Goal: Transaction & Acquisition: Purchase product/service

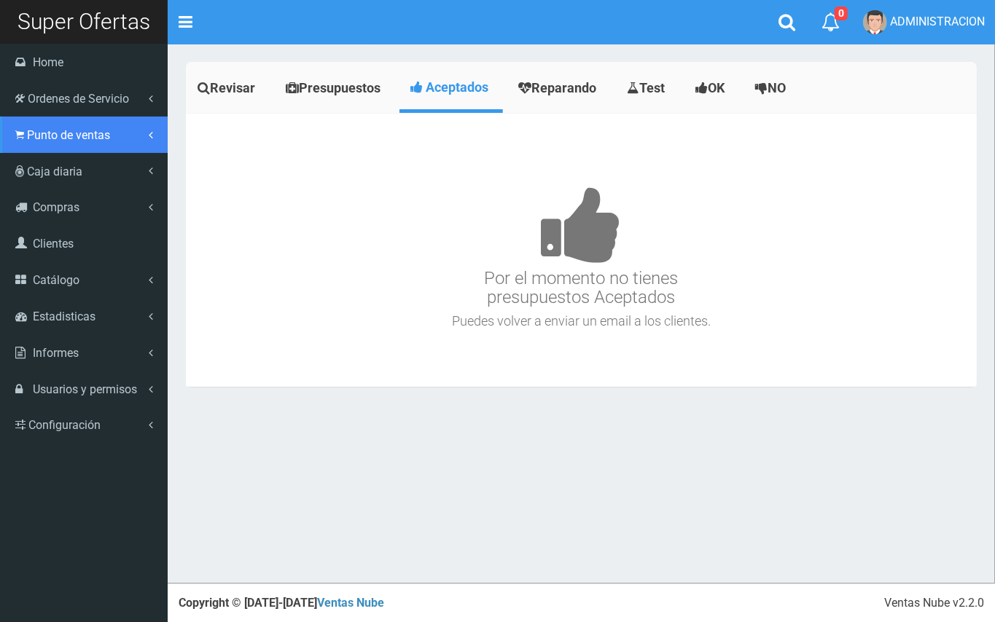
click at [60, 129] on span "Punto de ventas" at bounding box center [68, 135] width 83 height 14
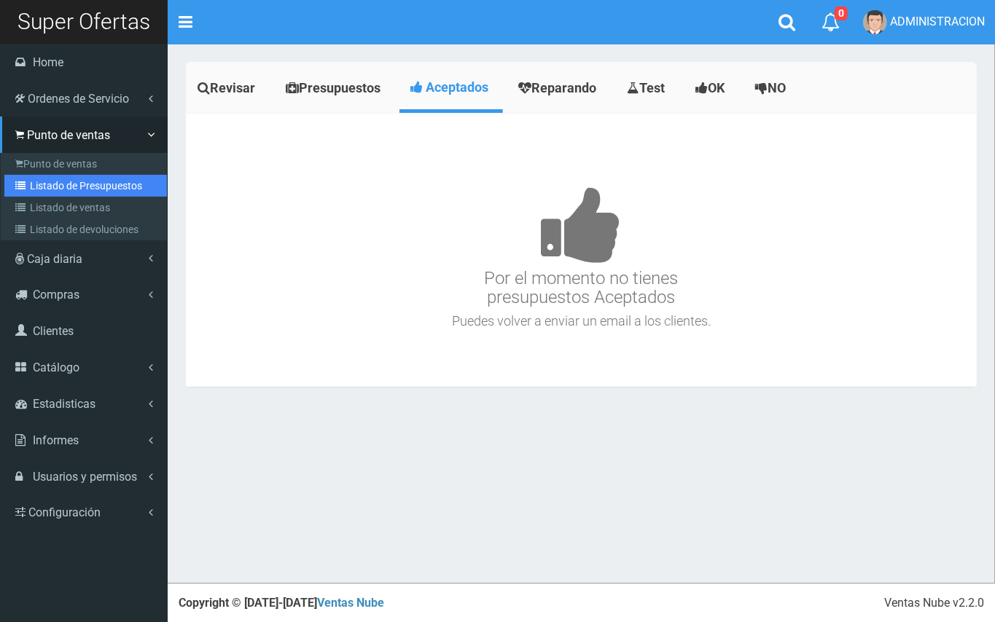
click at [82, 181] on link "Listado de Presupuestos" at bounding box center [85, 186] width 162 height 22
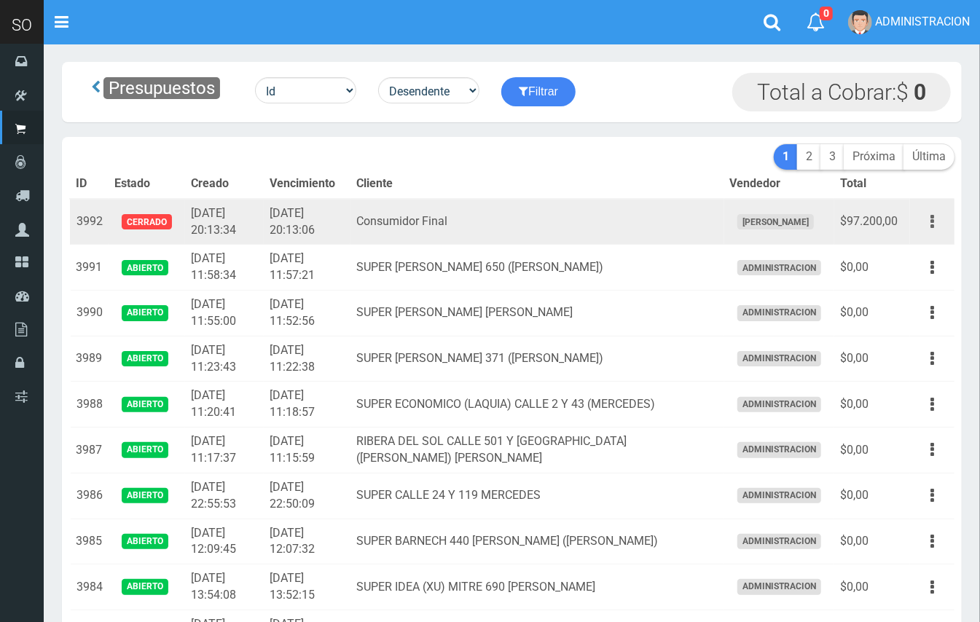
click at [943, 211] on button "button" at bounding box center [932, 222] width 33 height 26
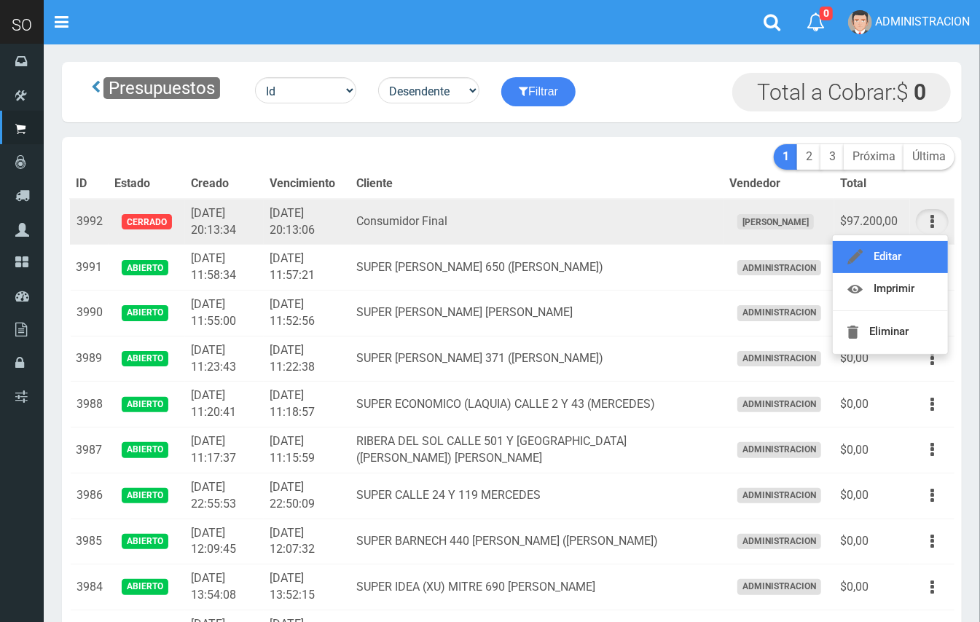
click at [925, 248] on link "Editar" at bounding box center [890, 257] width 115 height 32
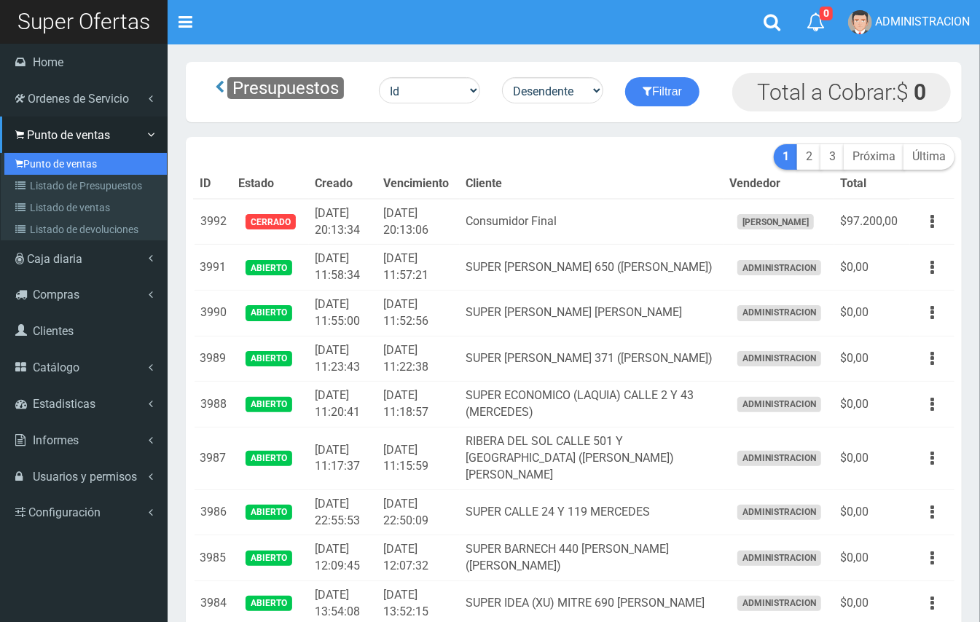
click at [55, 155] on link "Punto de ventas" at bounding box center [85, 164] width 162 height 22
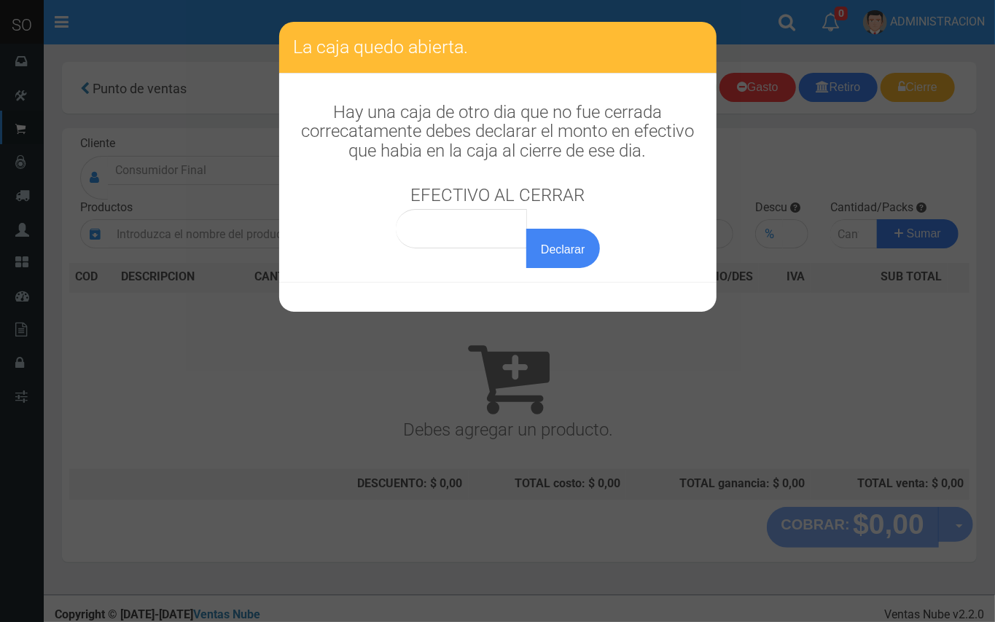
click at [469, 207] on div "EFECTIVO AL CERRAR Declarar" at bounding box center [498, 219] width 204 height 96
click at [494, 232] on input "0,00" at bounding box center [462, 228] width 132 height 39
type input "0,01"
click at [526, 229] on button "Declarar" at bounding box center [562, 248] width 73 height 39
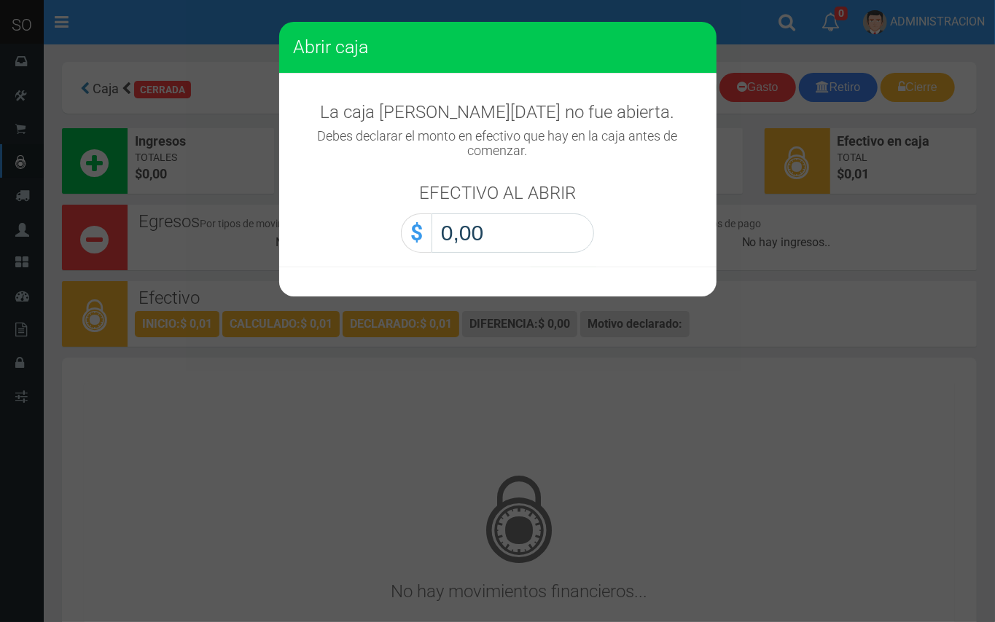
click at [560, 246] on input "0,00" at bounding box center [512, 232] width 162 height 39
type input "0,01"
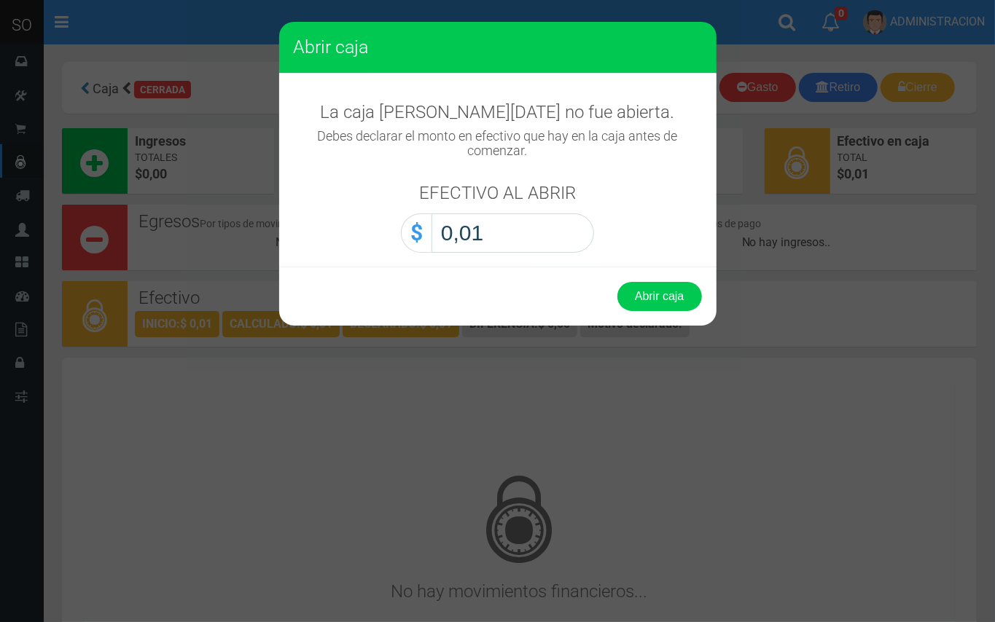
click at [617, 282] on button "Abrir caja" at bounding box center [659, 296] width 85 height 29
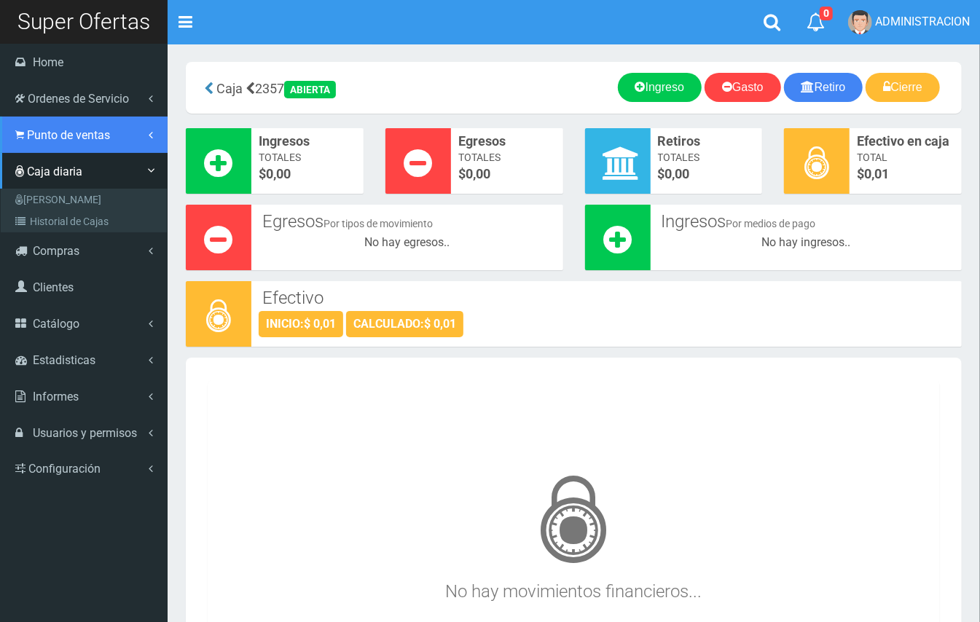
click at [41, 129] on span "Punto de ventas" at bounding box center [68, 135] width 83 height 14
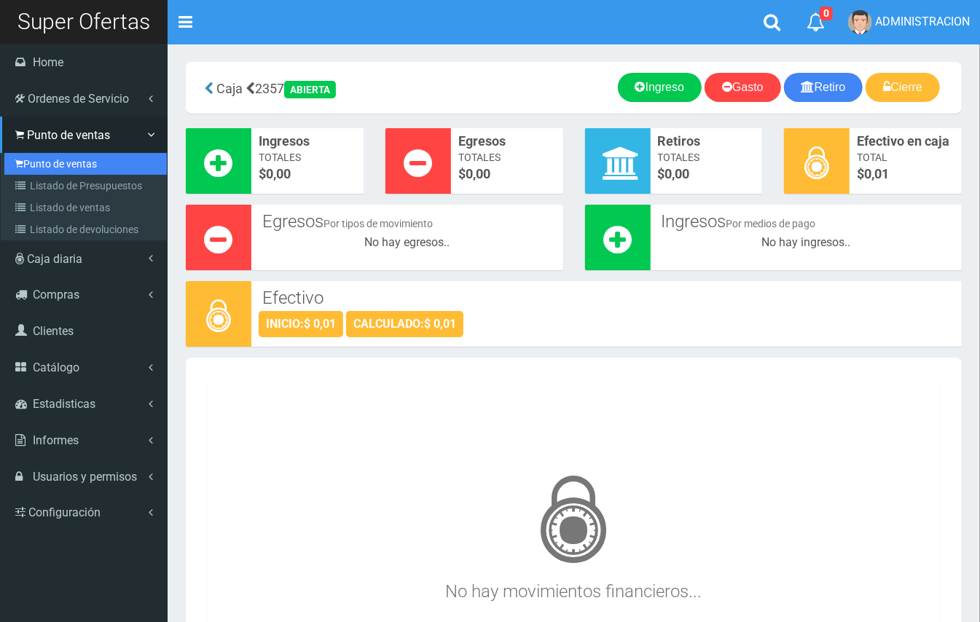
click at [65, 163] on link "Punto de ventas" at bounding box center [85, 164] width 162 height 22
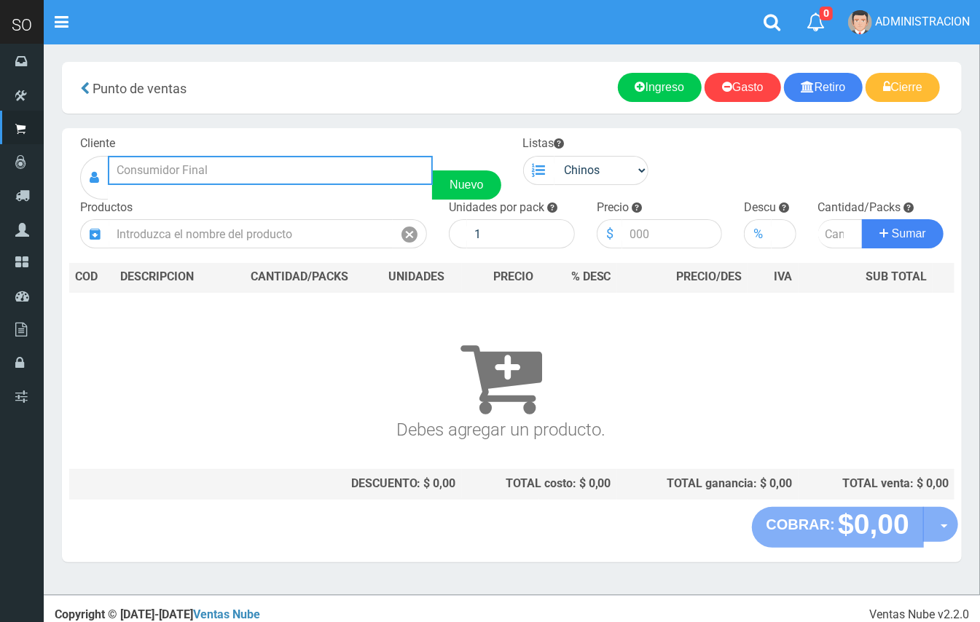
click at [286, 181] on input "text" at bounding box center [270, 170] width 325 height 29
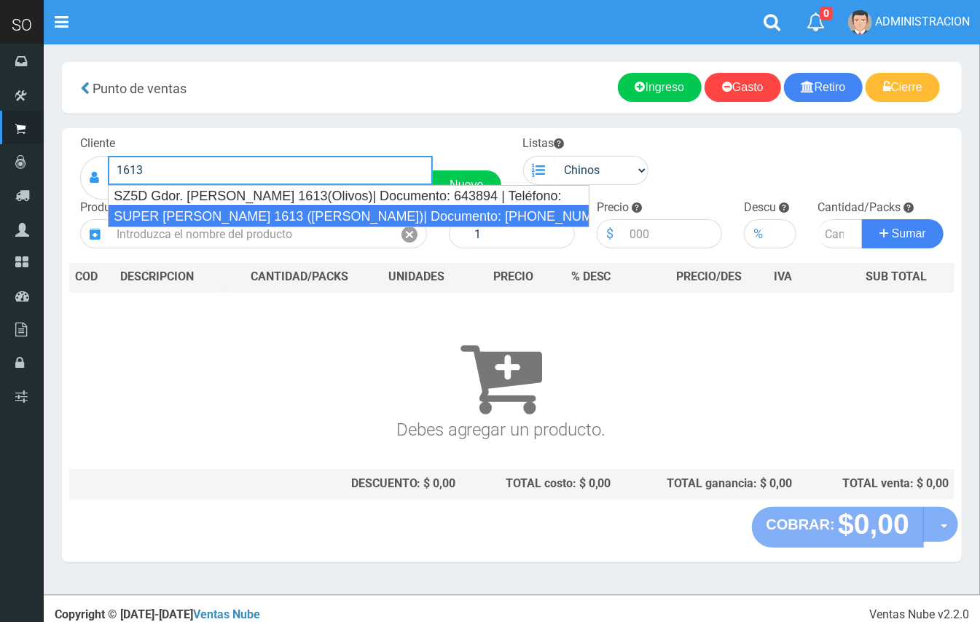
click at [297, 208] on div "SUPER LUCIANO REYES 1613 (CAMPANA)| Documento: 1234834 | Teléfono:" at bounding box center [349, 216] width 482 height 22
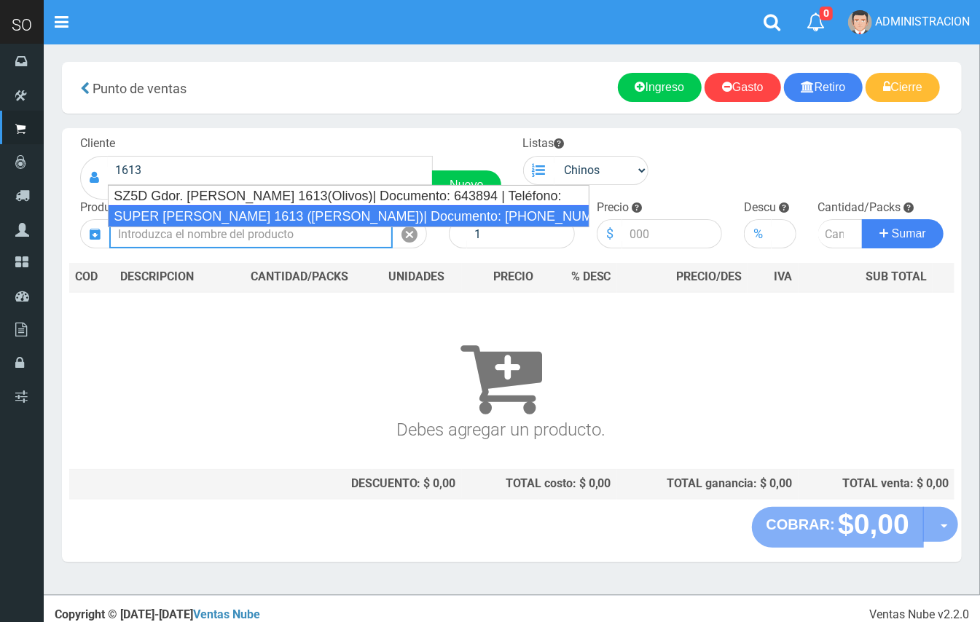
type input "SUPER LUCIANO REYES 1613 (CAMPANA)| Documento: 1234834 | Teléfono:"
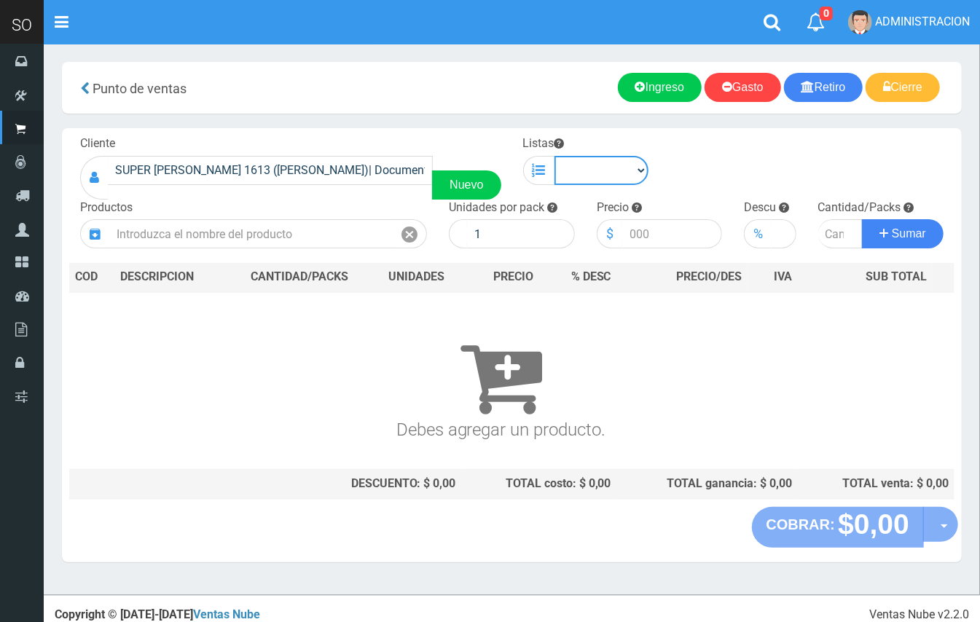
drag, startPoint x: 597, startPoint y: 168, endPoint x: 597, endPoint y: 181, distance: 13.8
click at [597, 168] on select "Chinos . ." at bounding box center [601, 170] width 95 height 29
select select "1"
click at [554, 156] on select "Chinos . ." at bounding box center [601, 170] width 95 height 29
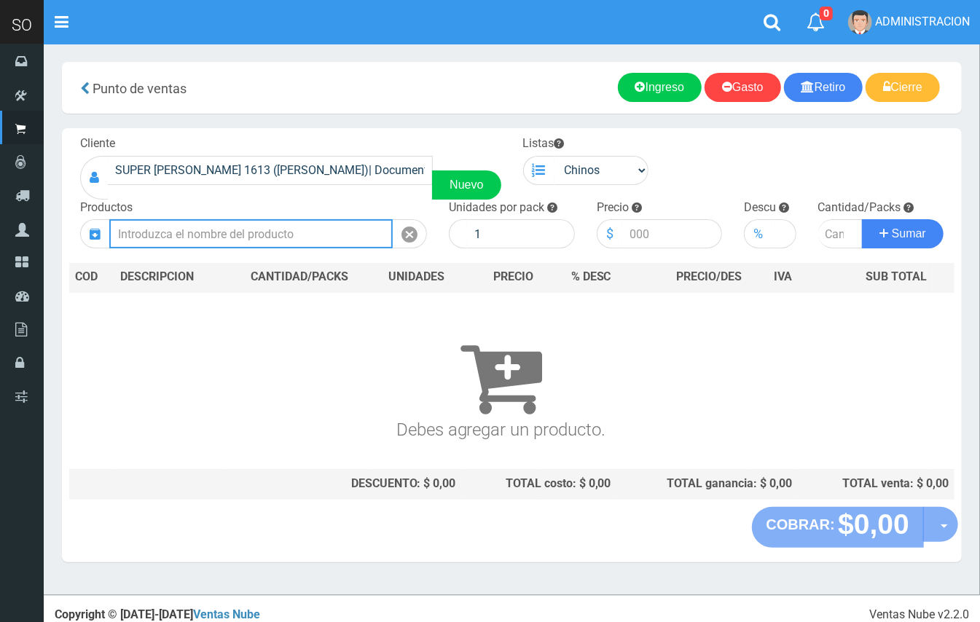
click at [321, 236] on input "text" at bounding box center [250, 233] width 283 height 29
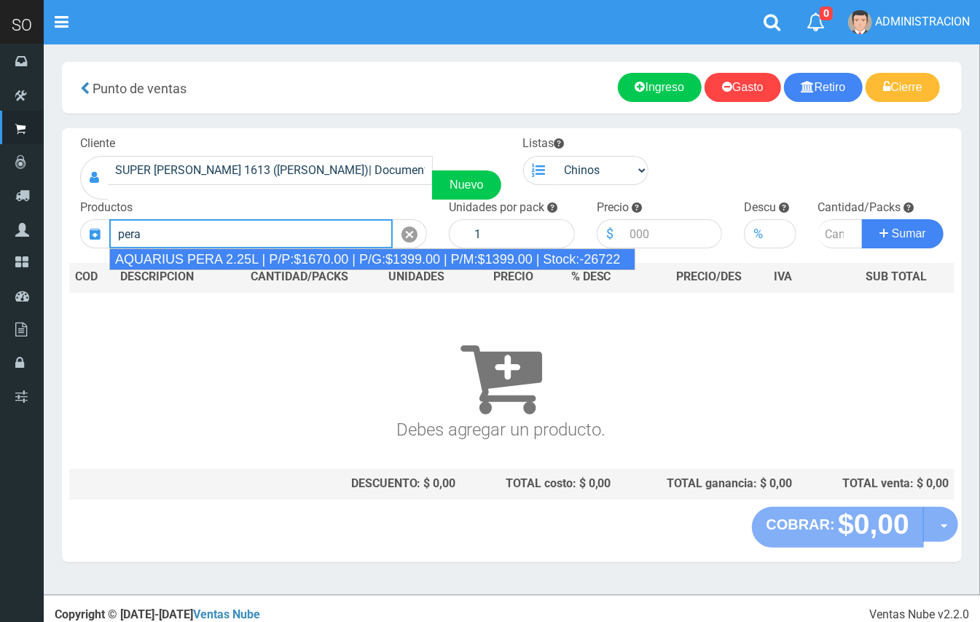
click at [281, 259] on div "AQUARIUS PERA 2.25L | P/P:$1670.00 | P/G:$1399.00 | P/M:$1399.00 | Stock:-26722" at bounding box center [372, 259] width 526 height 22
type input "AQUARIUS PERA 2.25L | P/P:$1670.00 | P/G:$1399.00 | P/M:$1399.00 | Stock:-26722"
type input "6"
type input "1670.00"
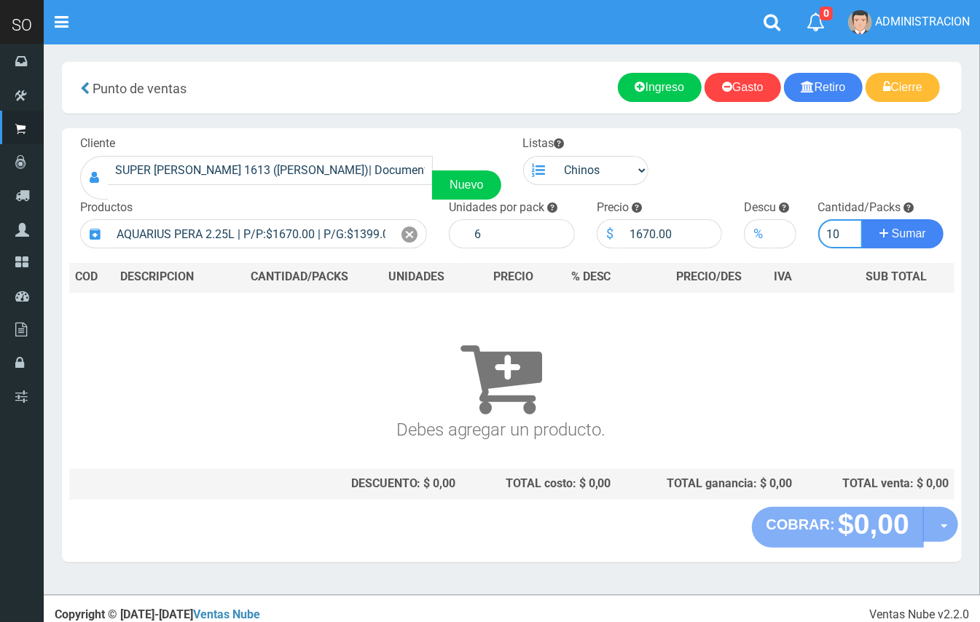
type input "10"
click at [862, 219] on button "Sumar" at bounding box center [903, 233] width 82 height 29
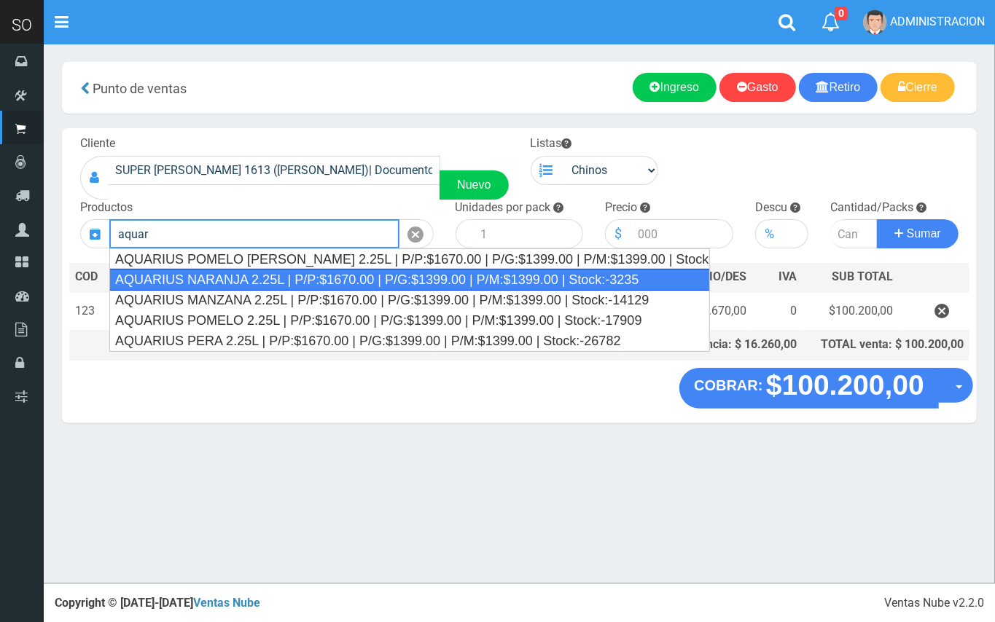
click at [249, 283] on div "AQUARIUS NARANJA 2.25L | P/P:$1670.00 | P/G:$1399.00 | P/M:$1399.00 | Stock:-32…" at bounding box center [409, 280] width 600 height 22
type input "AQUARIUS NARANJA 2.25L | P/P:$1670.00 | P/G:$1399.00 | P/M:$1399.00 | Stock:-32…"
type input "6"
type input "1670.00"
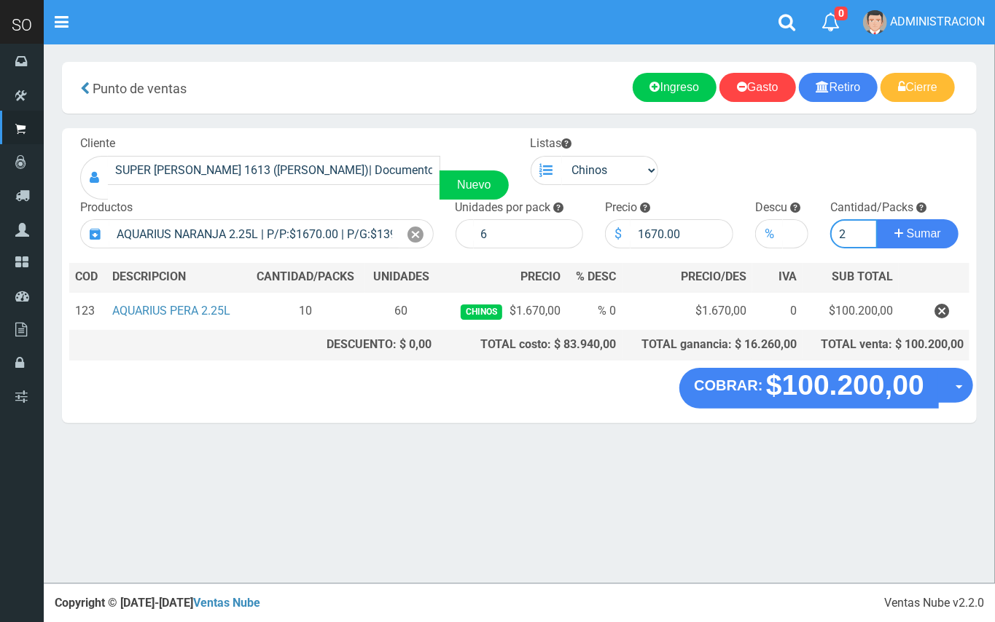
type input "2"
click at [876, 219] on button "Sumar" at bounding box center [917, 233] width 82 height 29
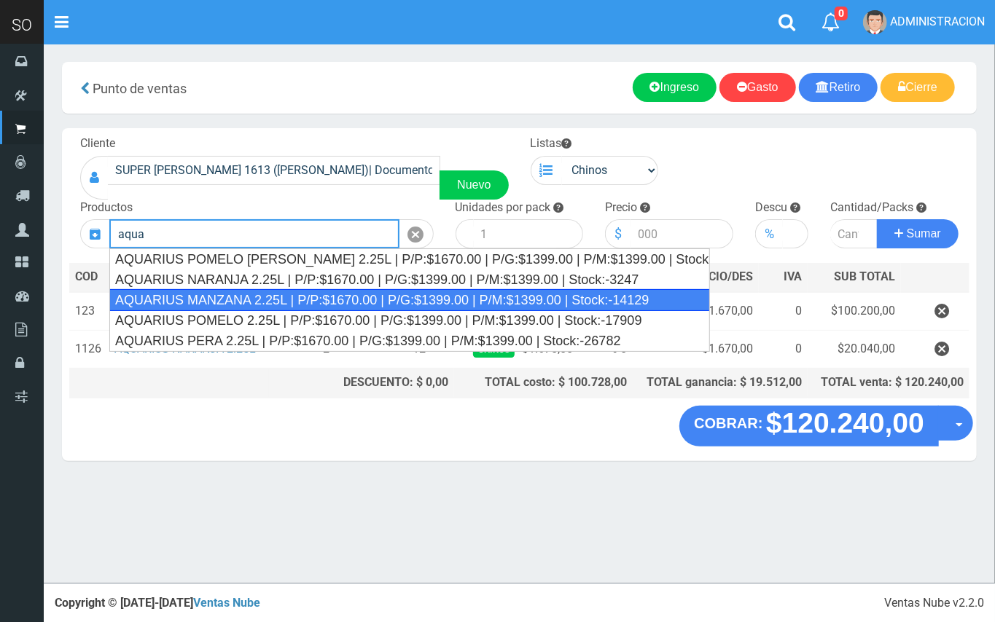
click at [509, 297] on div "AQUARIUS MANZANA 2.25L | P/P:$1670.00 | P/G:$1399.00 | P/M:$1399.00 | Stock:-14…" at bounding box center [409, 300] width 600 height 22
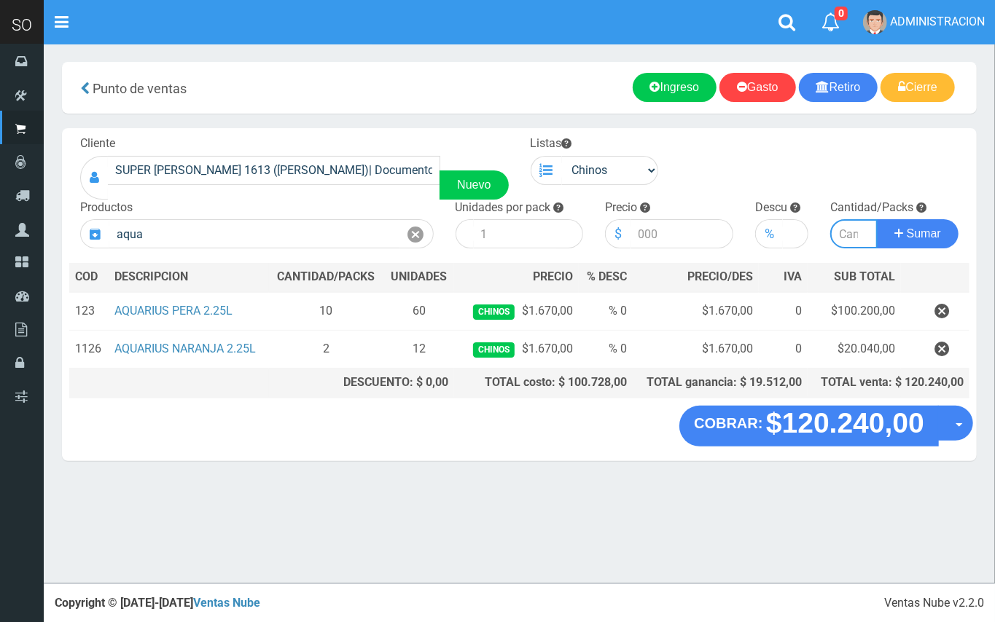
type input "AQUARIUS MANZANA 2.25L | P/P:$1670.00 | P/G:$1399.00 | P/M:$1399.00 | Stock:-14…"
type input "6"
type input "1670.00"
type input "3"
click at [876, 219] on button "Sumar" at bounding box center [917, 233] width 82 height 29
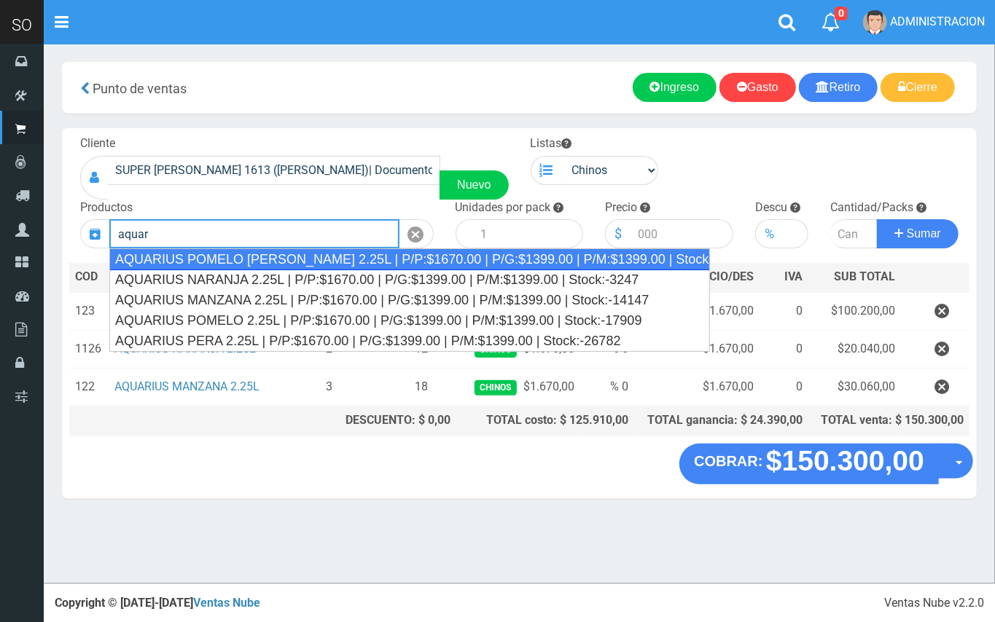
click at [338, 256] on div "AQUARIUS POMELO ROSADO 2.25L | P/P:$1670.00 | P/G:$1399.00 | P/M:$1399.00 | Sto…" at bounding box center [409, 259] width 600 height 22
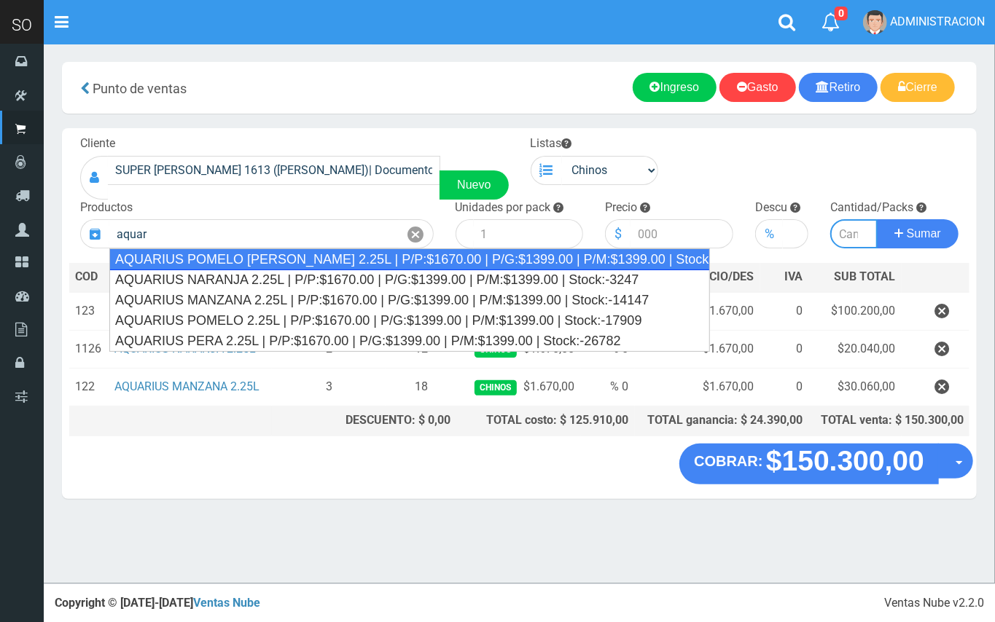
type input "AQUARIUS POMELO ROSADO 2.25L | P/P:$1670.00 | P/G:$1399.00 | P/M:$1399.00 | Sto…"
type input "6"
type input "1670.00"
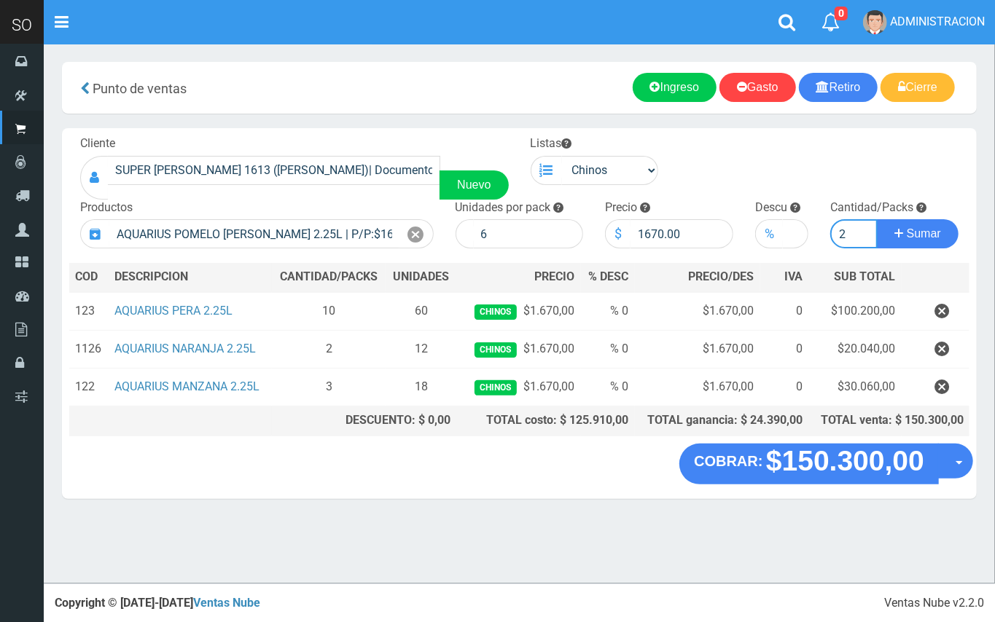
type input "2"
click at [876, 219] on button "Sumar" at bounding box center [917, 233] width 82 height 29
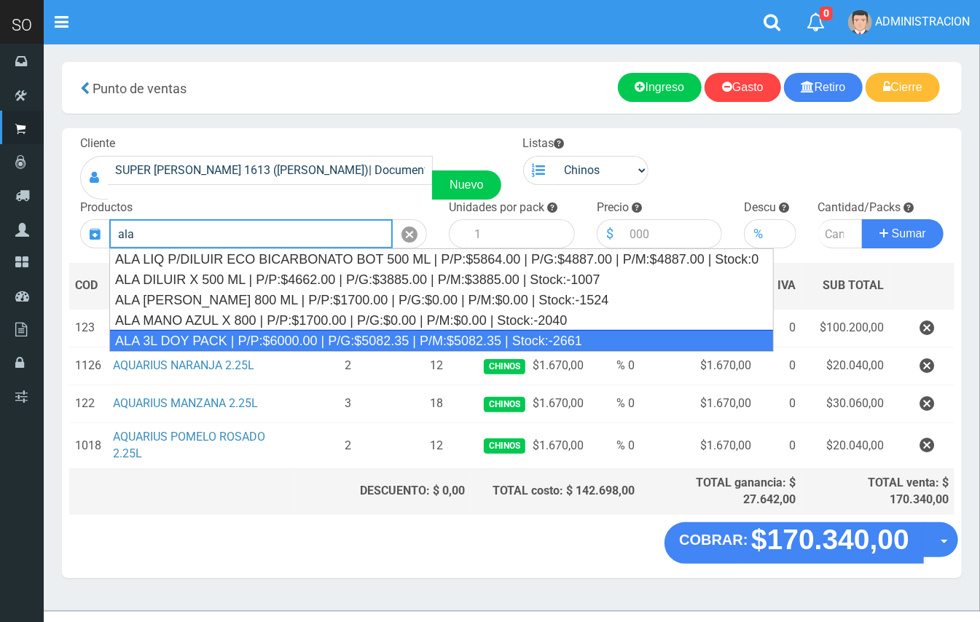
click at [338, 340] on div "ALA 3L DOY PACK | P/P:$6000.00 | P/G:$5082.35 | P/M:$5082.35 | Stock:-2661" at bounding box center [441, 341] width 664 height 22
type input "ALA 3L DOY PACK | P/P:$6000.00 | P/G:$5082.35 | P/M:$5082.35 | Stock:-2661"
type input "4"
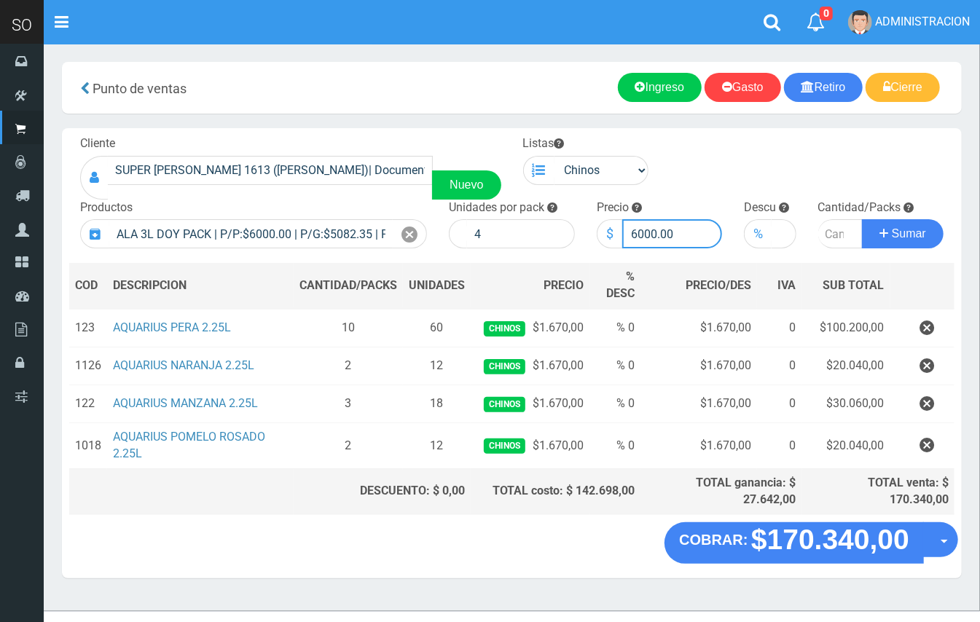
drag, startPoint x: 656, startPoint y: 230, endPoint x: 638, endPoint y: 229, distance: 17.5
click at [638, 229] on input "6000.00" at bounding box center [672, 233] width 101 height 29
type input "6700.00"
click at [831, 236] on input "number" at bounding box center [840, 233] width 45 height 29
type input "2"
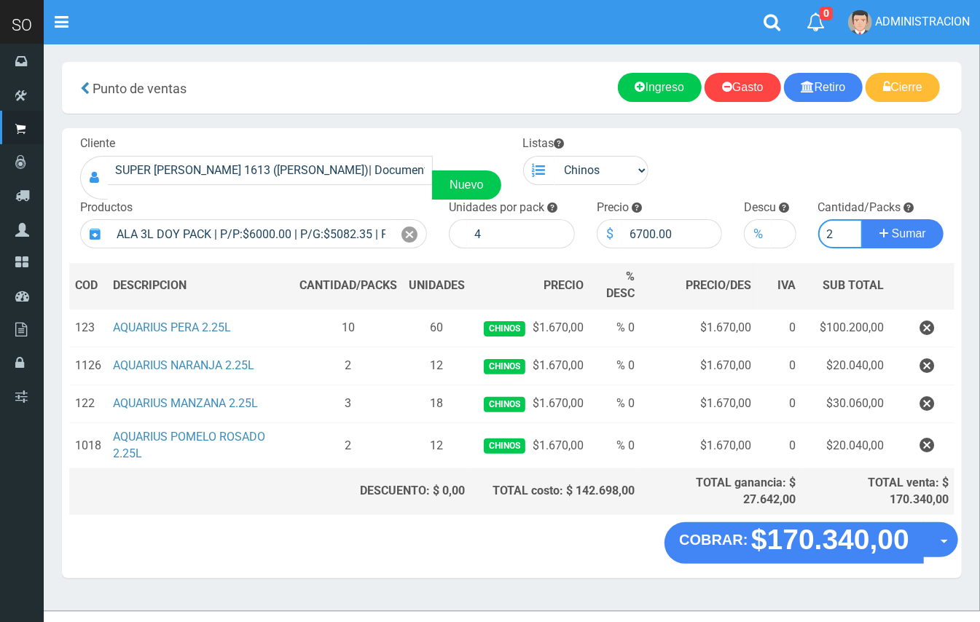
click at [862, 219] on button "Sumar" at bounding box center [903, 233] width 82 height 29
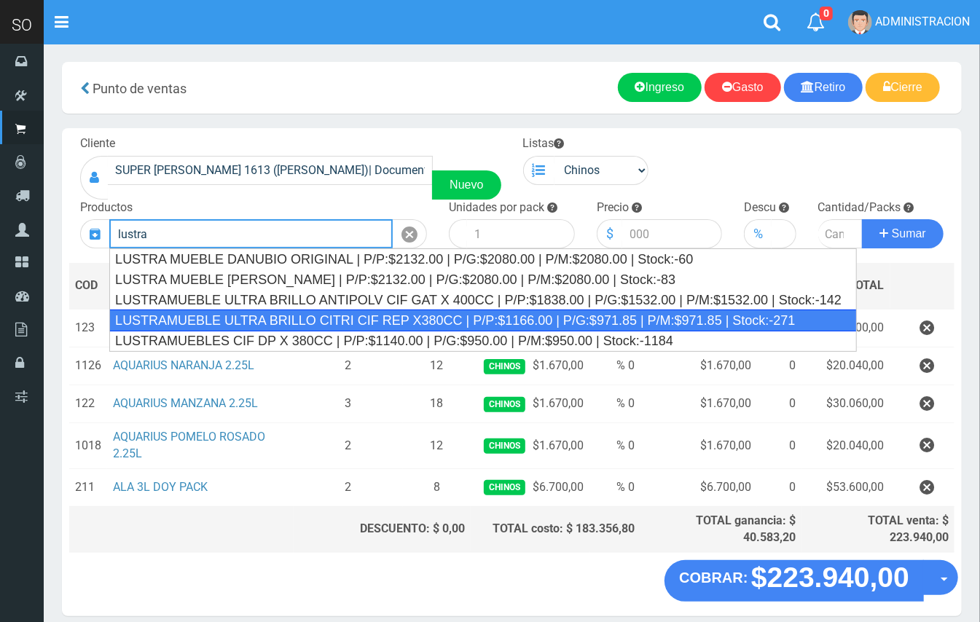
click at [393, 316] on div "LUSTRAMUEBLE ULTRA BRILLO CITRI CIF REP X380CC | P/P:$1166.00 | P/G:$971.85 | P…" at bounding box center [483, 321] width 748 height 22
type input "LUSTRAMUEBLE ULTRA BRILLO CITRI CIF REP X380CC | P/P:$1166.00 | P/G:$971.85 | P…"
type input "15"
type input "1166.00"
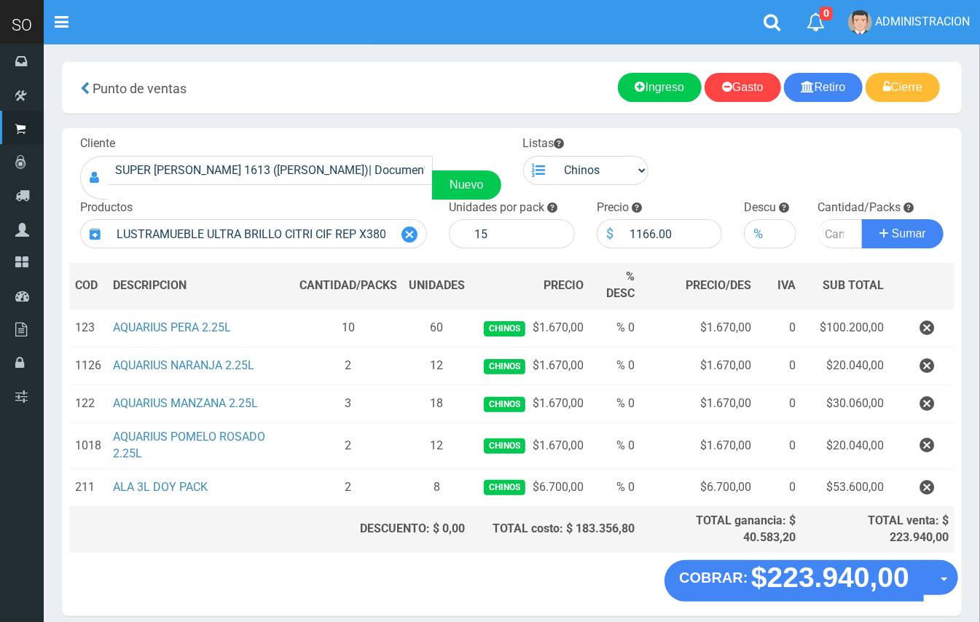
click at [412, 236] on icon at bounding box center [409, 234] width 16 height 21
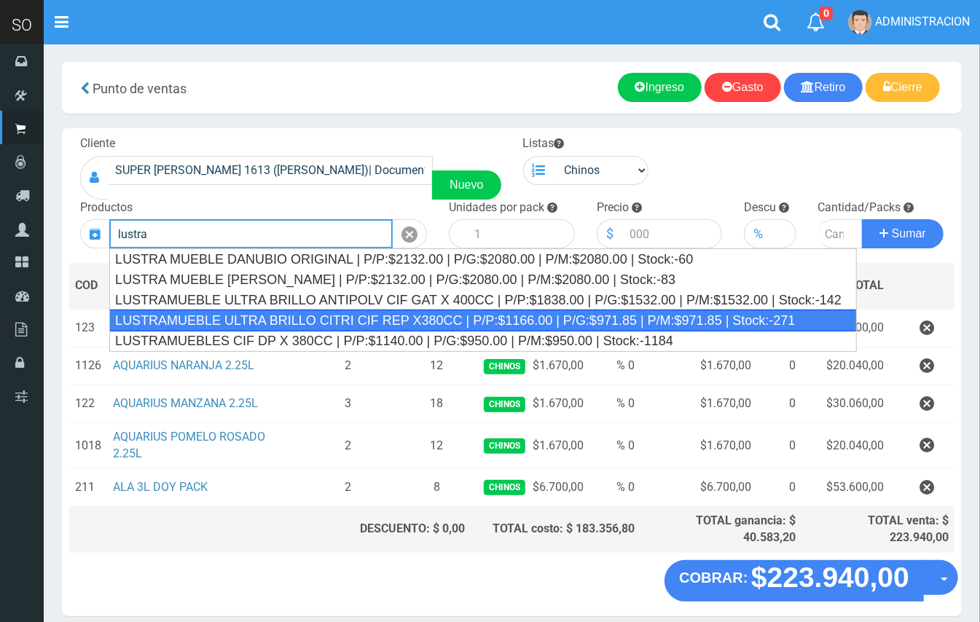
click at [421, 318] on div "LUSTRAMUEBLE ULTRA BRILLO CITRI CIF REP X380CC | P/P:$1166.00 | P/G:$971.85 | P…" at bounding box center [483, 321] width 748 height 22
type input "LUSTRAMUEBLE ULTRA BRILLO CITRI CIF REP X380CC | P/P:$1166.00 | P/G:$971.85 | P…"
type input "15"
type input "1166.00"
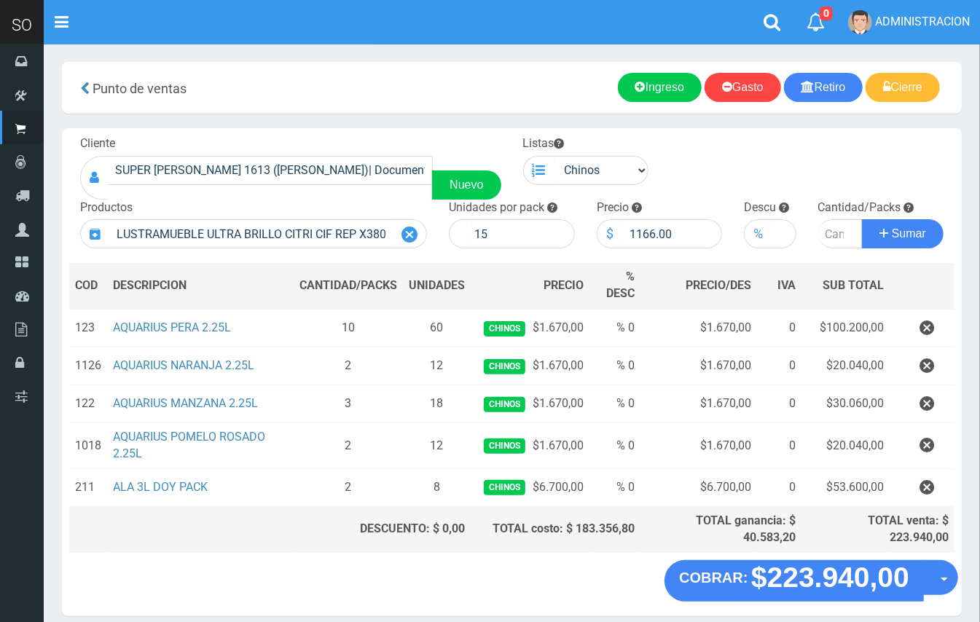
click at [407, 235] on icon at bounding box center [409, 234] width 16 height 21
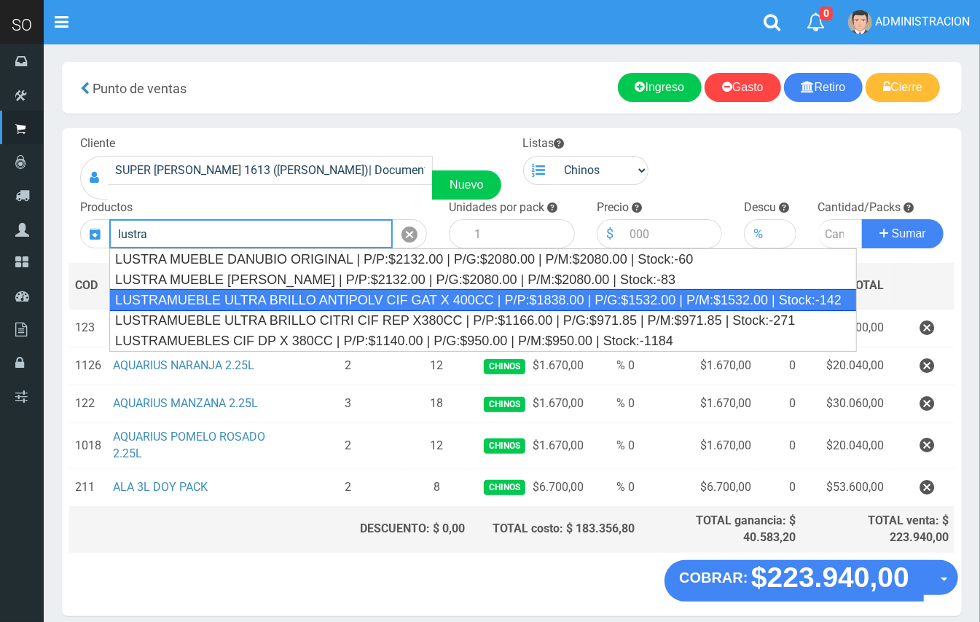
click at [462, 299] on div "LUSTRAMUEBLE ULTRA BRILLO ANTIPOLV CIF GAT X 400CC | P/P:$1838.00 | P/G:$1532.0…" at bounding box center [483, 300] width 748 height 22
type input "LUSTRAMUEBLE ULTRA BRILLO ANTIPOLV CIF GAT X 400CC | P/P:$1838.00 | P/G:$1532.0…"
type input "12"
type input "1838.00"
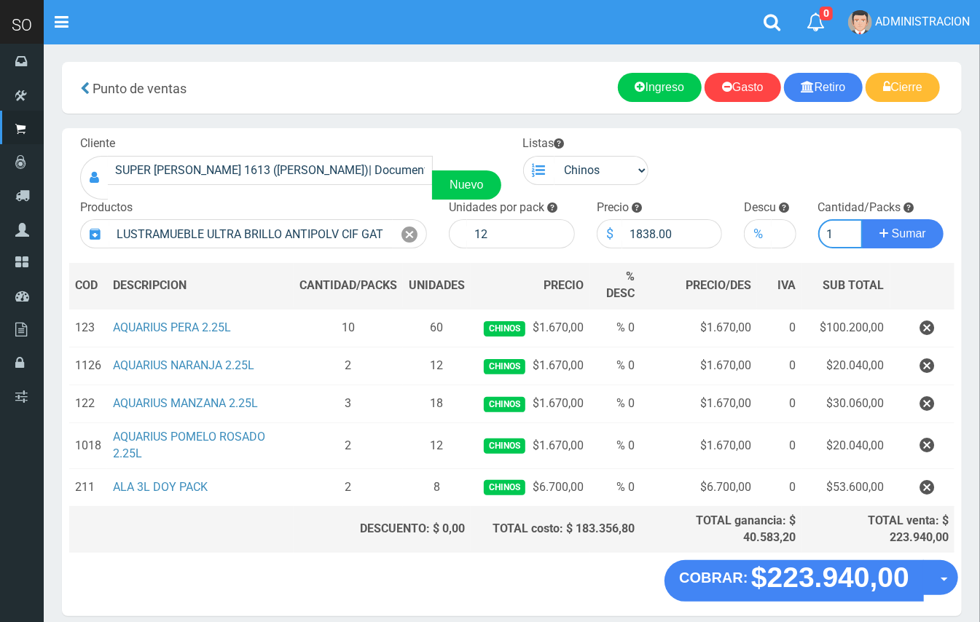
type input "1"
click at [862, 219] on button "Sumar" at bounding box center [903, 233] width 82 height 29
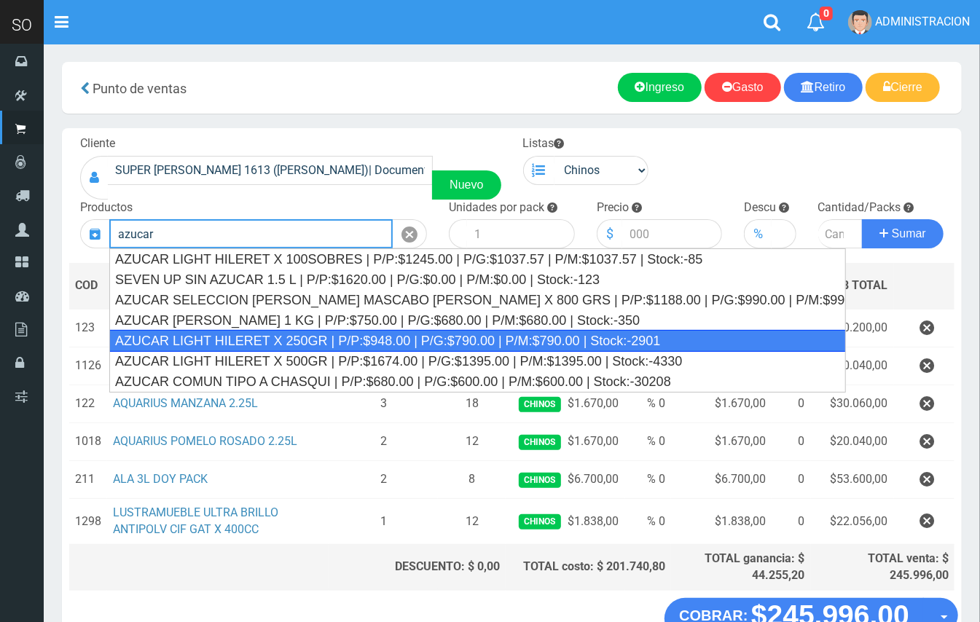
click at [400, 330] on div "AZUCAR LIGHT HILERET X 250GR | P/P:$948.00 | P/G:$790.00 | P/M:$790.00 | Stock:…" at bounding box center [477, 341] width 737 height 22
type input "AZUCAR LIGHT HILERET X 250GR | P/P:$948.00 | P/G:$790.00 | P/M:$790.00 | Stock:…"
type input "9"
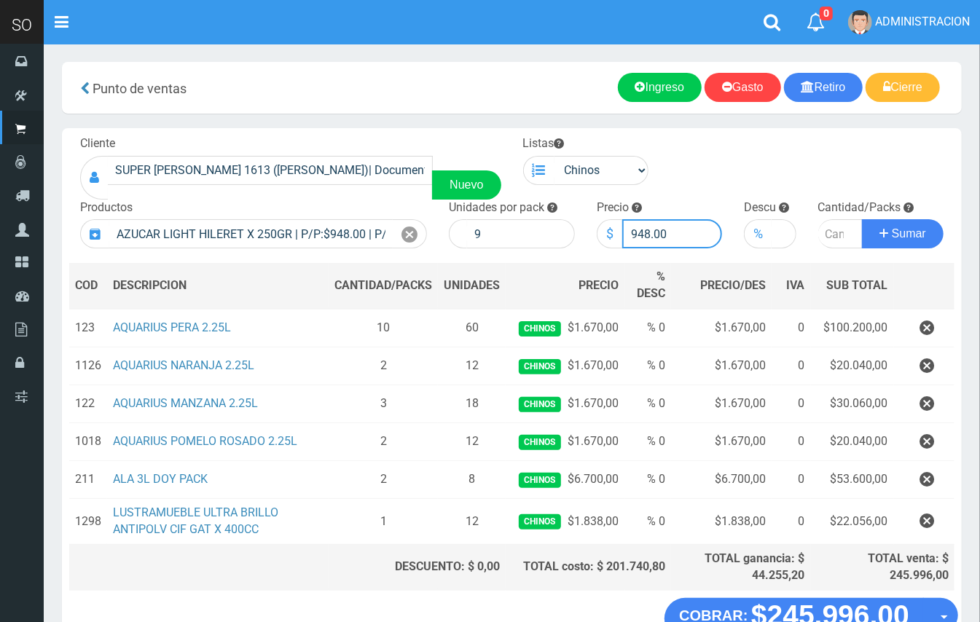
drag, startPoint x: 647, startPoint y: 229, endPoint x: 616, endPoint y: 228, distance: 30.6
click at [616, 228] on div "$ 948.00" at bounding box center [660, 233] width 126 height 29
type input "1000.00"
click at [823, 236] on input "number" at bounding box center [840, 233] width 45 height 29
type input "2"
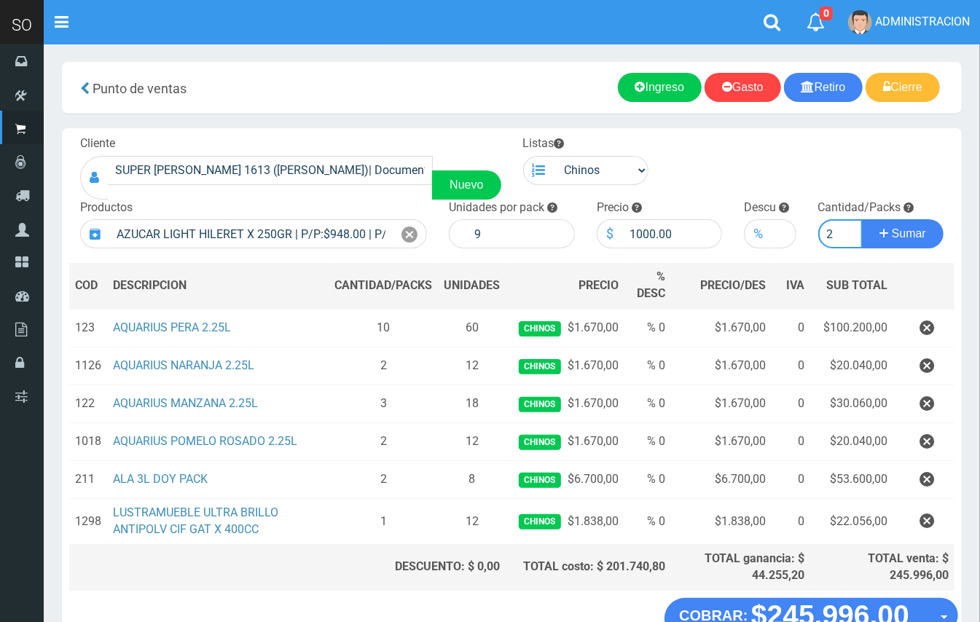
click at [862, 219] on button "Sumar" at bounding box center [903, 233] width 82 height 29
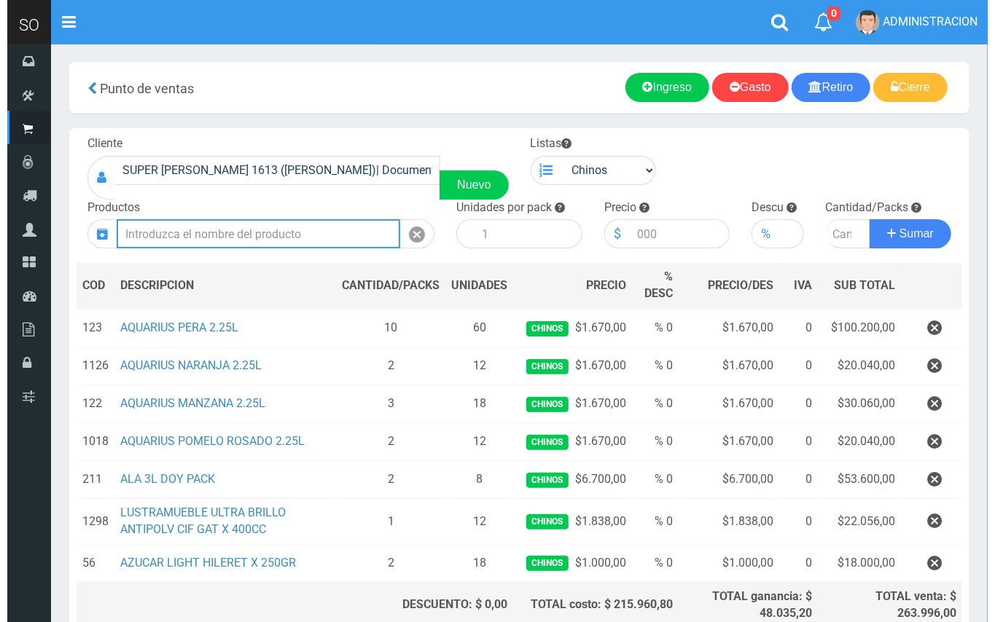
scroll to position [136, 0]
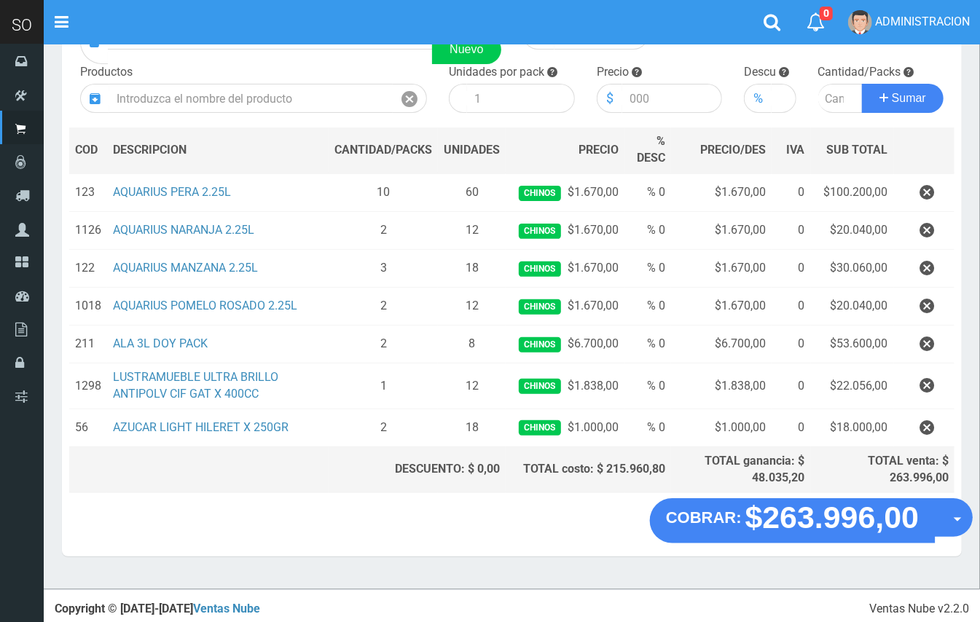
click at [951, 519] on button "Opciones" at bounding box center [953, 518] width 39 height 39
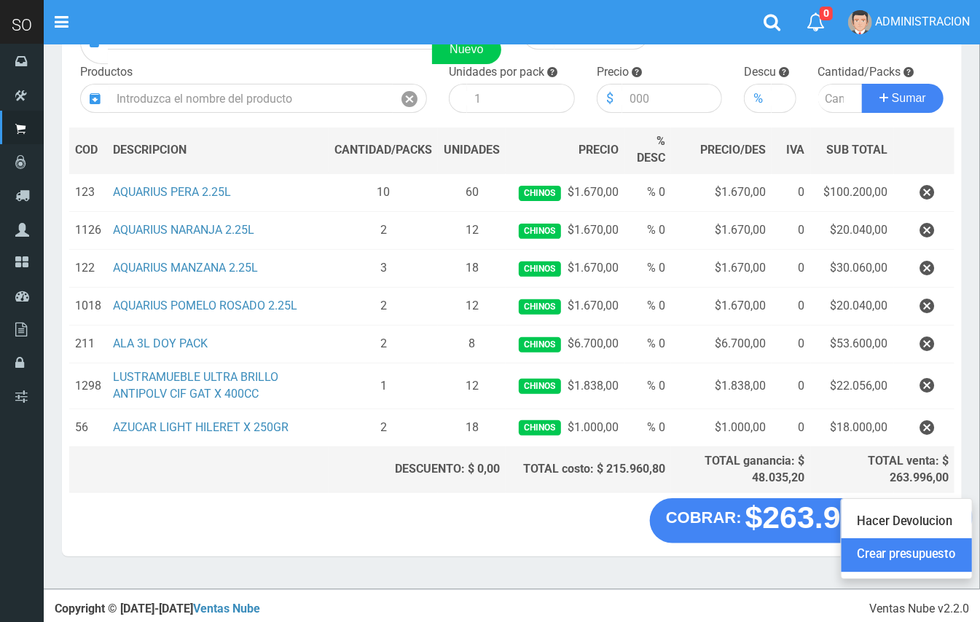
click at [938, 560] on link "Crear presupuesto" at bounding box center [907, 556] width 130 height 34
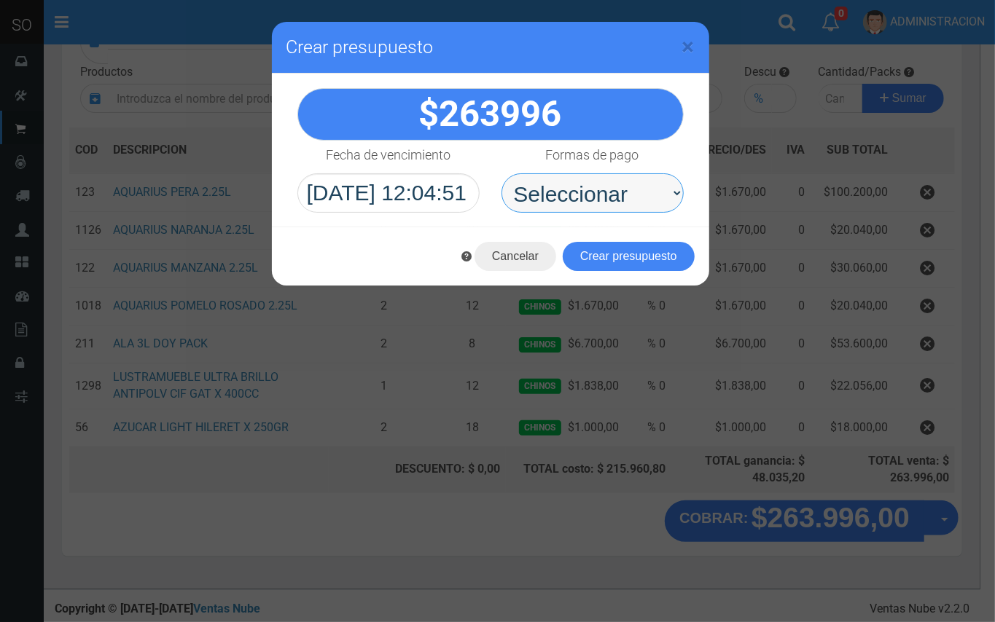
click at [629, 208] on select "Seleccionar Efectivo Tarjeta de Crédito Depósito Débito" at bounding box center [592, 192] width 182 height 39
select select "Efectivo"
click at [501, 173] on select "Seleccionar Efectivo Tarjeta de Crédito Depósito Débito" at bounding box center [592, 192] width 182 height 39
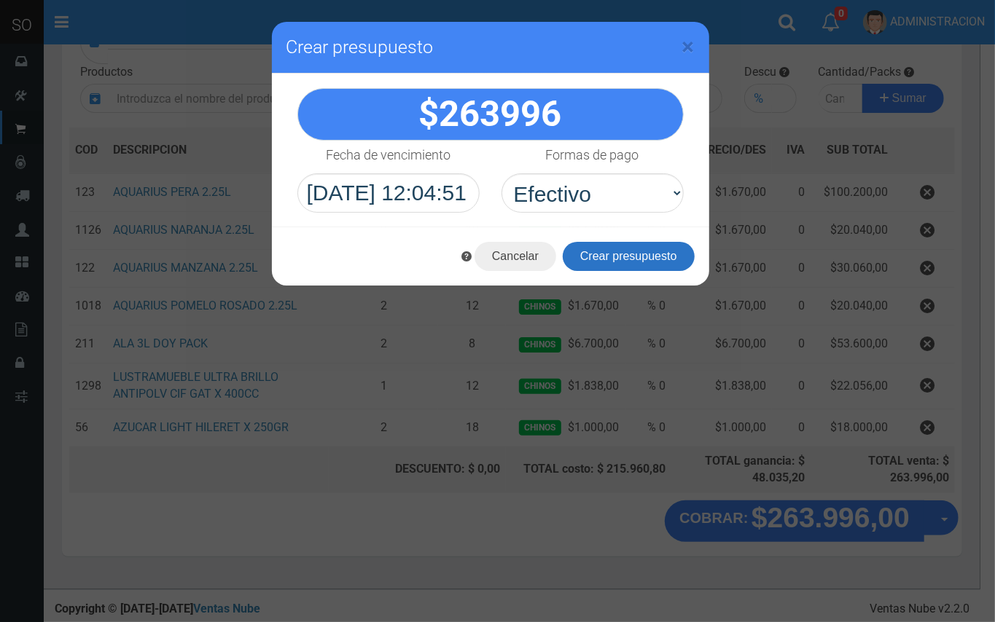
click at [638, 266] on button "Crear presupuesto" at bounding box center [628, 256] width 132 height 29
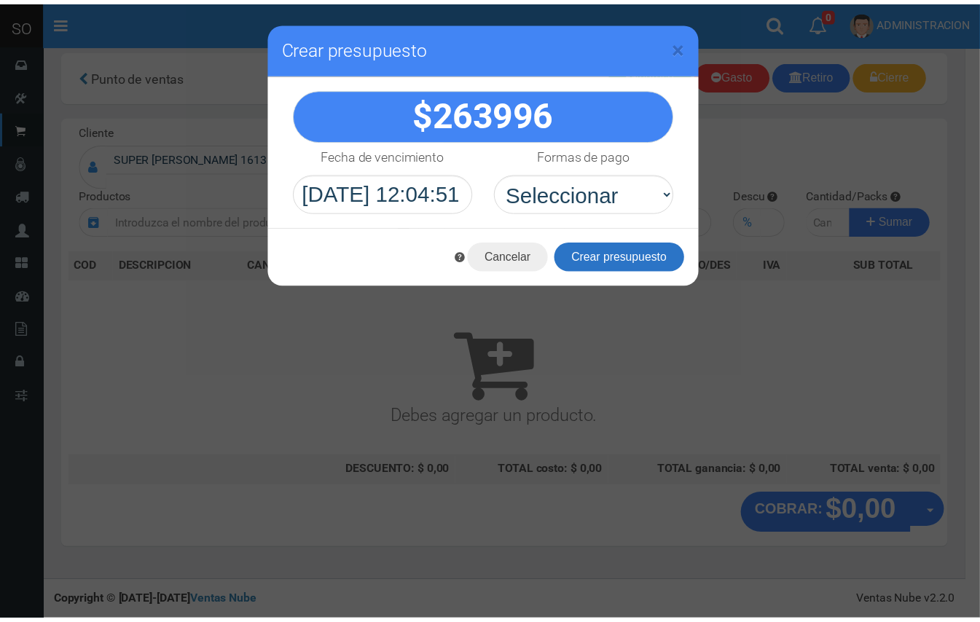
scroll to position [4, 0]
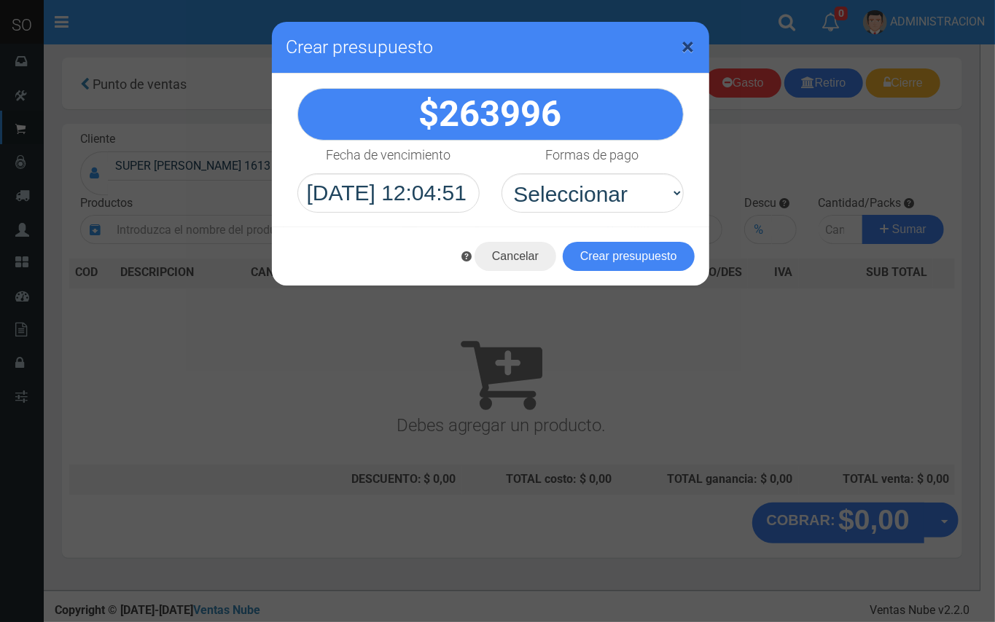
drag, startPoint x: 691, startPoint y: 47, endPoint x: 435, endPoint y: 32, distance: 256.1
click at [688, 45] on span "×" at bounding box center [688, 47] width 12 height 28
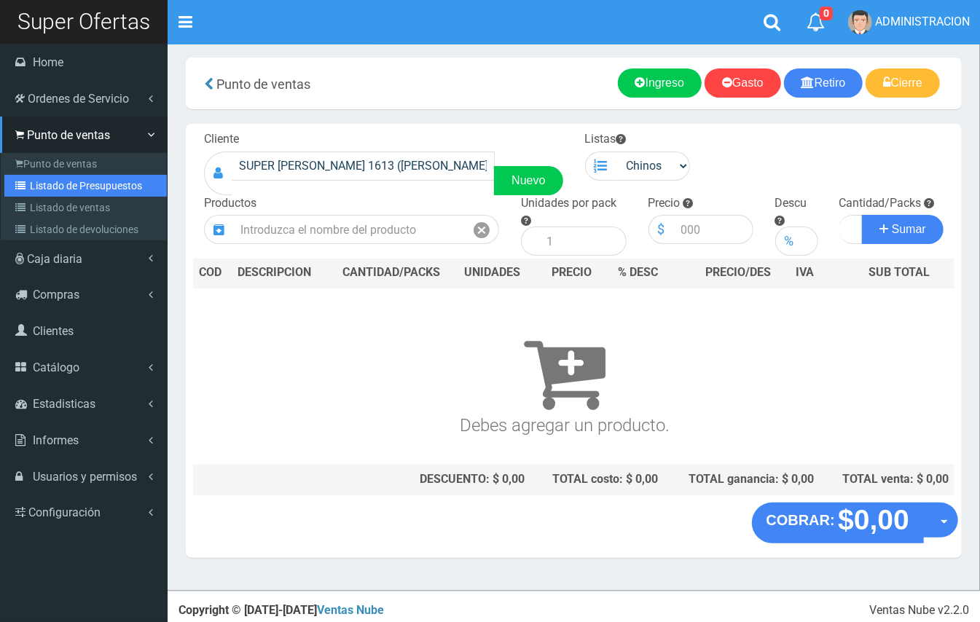
click at [68, 176] on link "Listado de Presupuestos" at bounding box center [85, 186] width 162 height 22
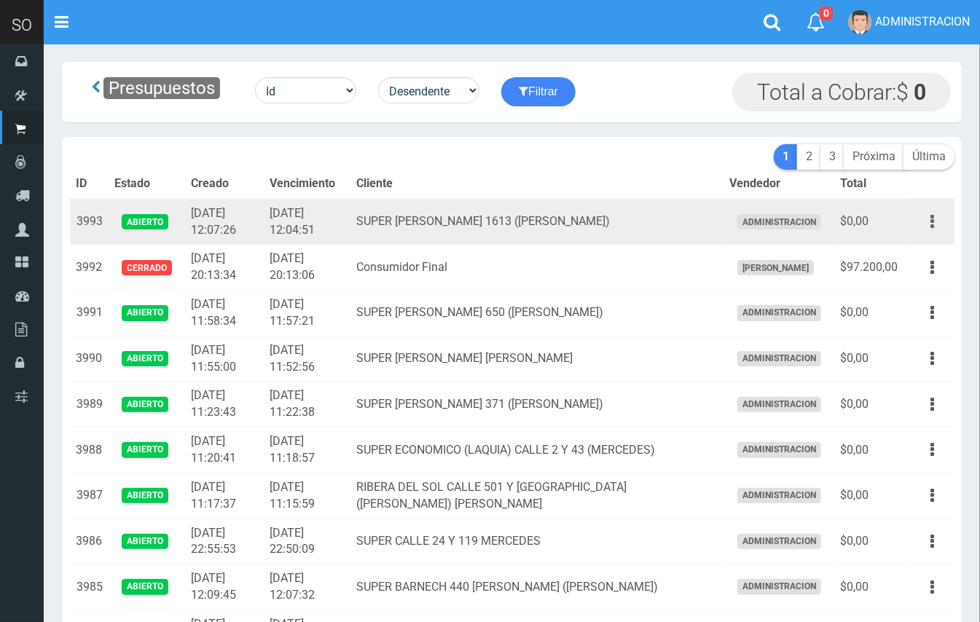
click at [930, 223] on icon "button" at bounding box center [932, 222] width 4 height 26
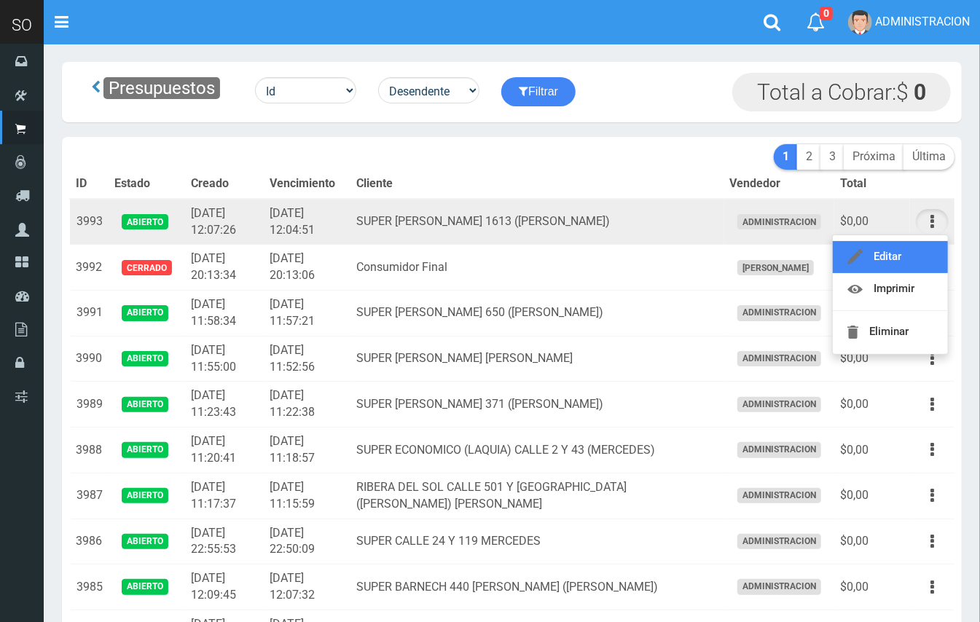
click at [916, 259] on link "Editar" at bounding box center [890, 257] width 115 height 32
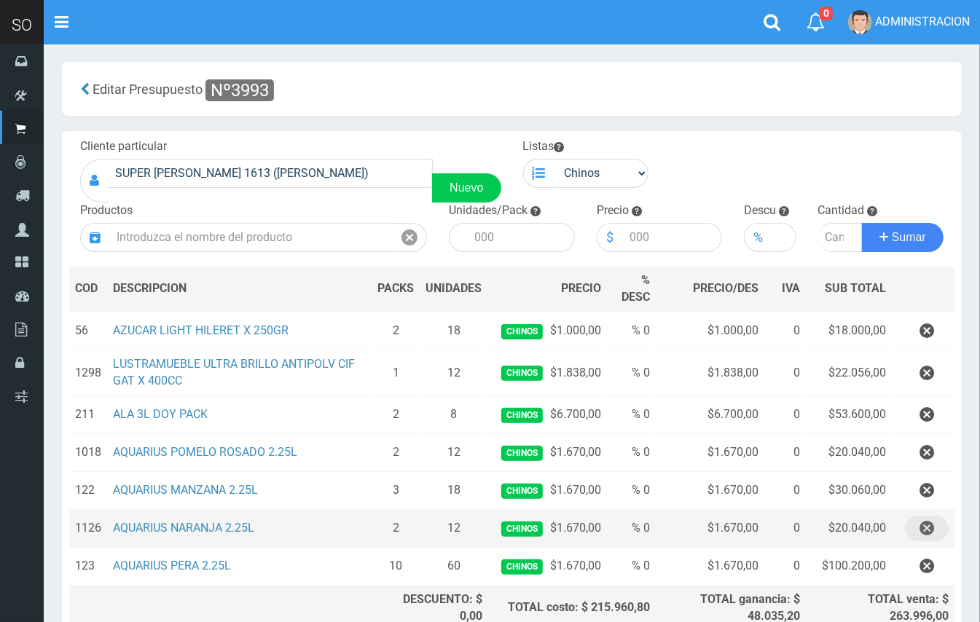
click at [927, 525] on icon "button" at bounding box center [926, 529] width 15 height 26
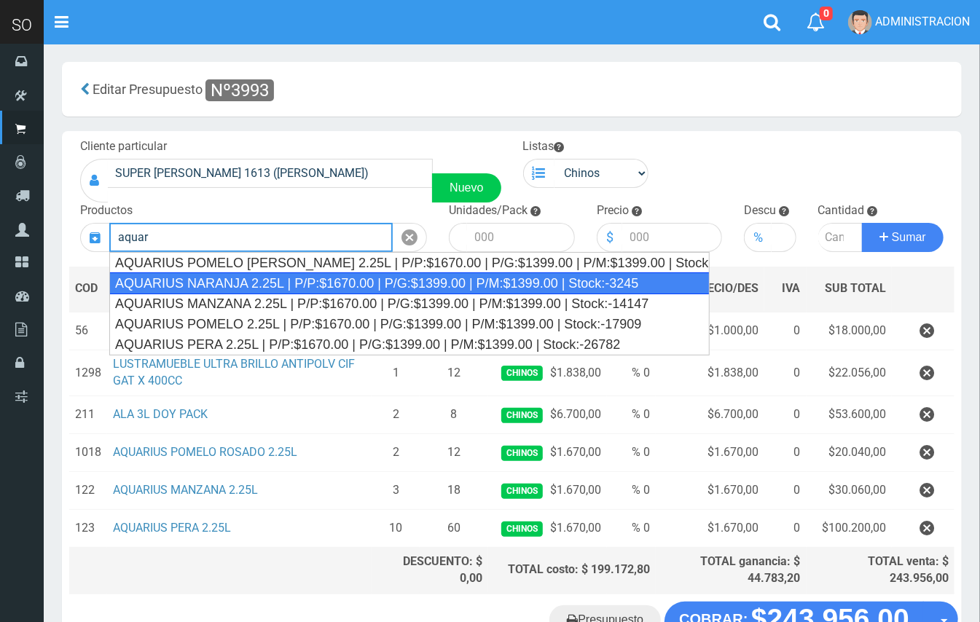
click at [393, 278] on div "AQUARIUS NARANJA 2.25L | P/P:$1670.00 | P/G:$1399.00 | P/M:$1399.00 | Stock:-32…" at bounding box center [409, 283] width 600 height 22
type input "AQUARIUS NARANJA 2.25L | P/P:$1670.00 | P/G:$1399.00 | P/M:$1399.00 | Stock:-32…"
type input "6"
type input "1670.00"
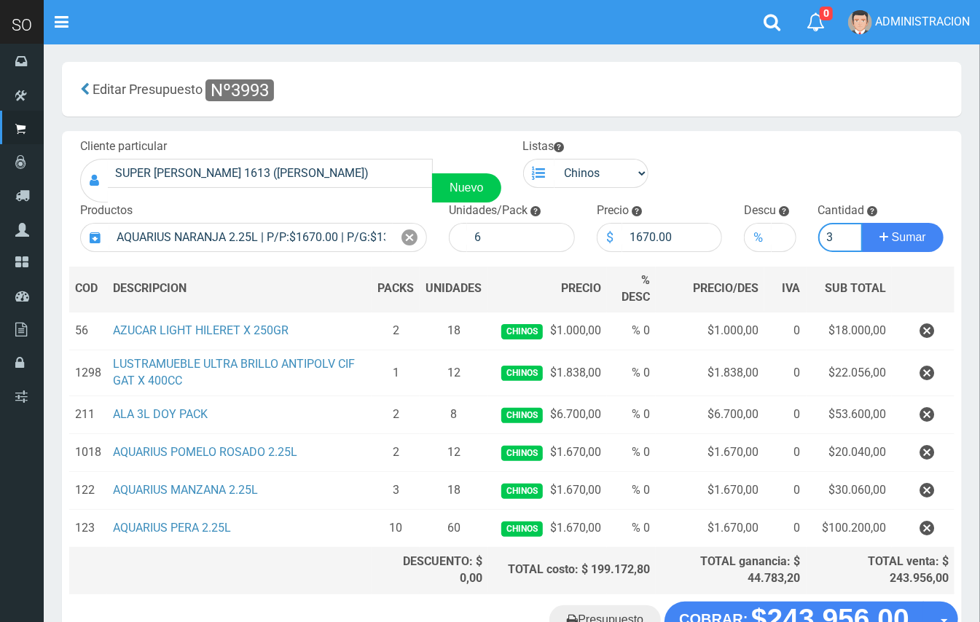
type input "3"
click at [862, 223] on button "Sumar" at bounding box center [903, 237] width 82 height 29
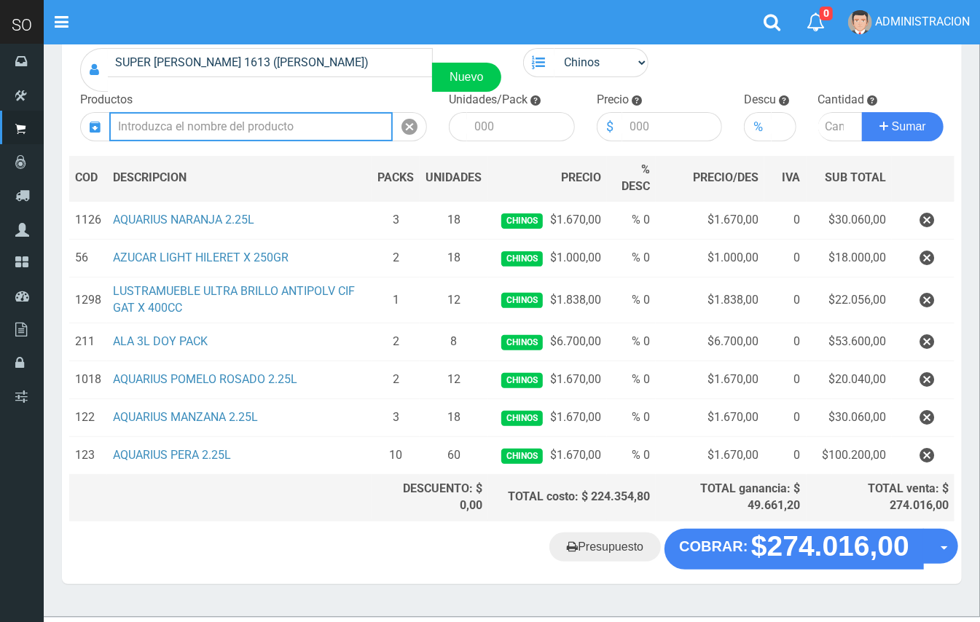
scroll to position [128, 0]
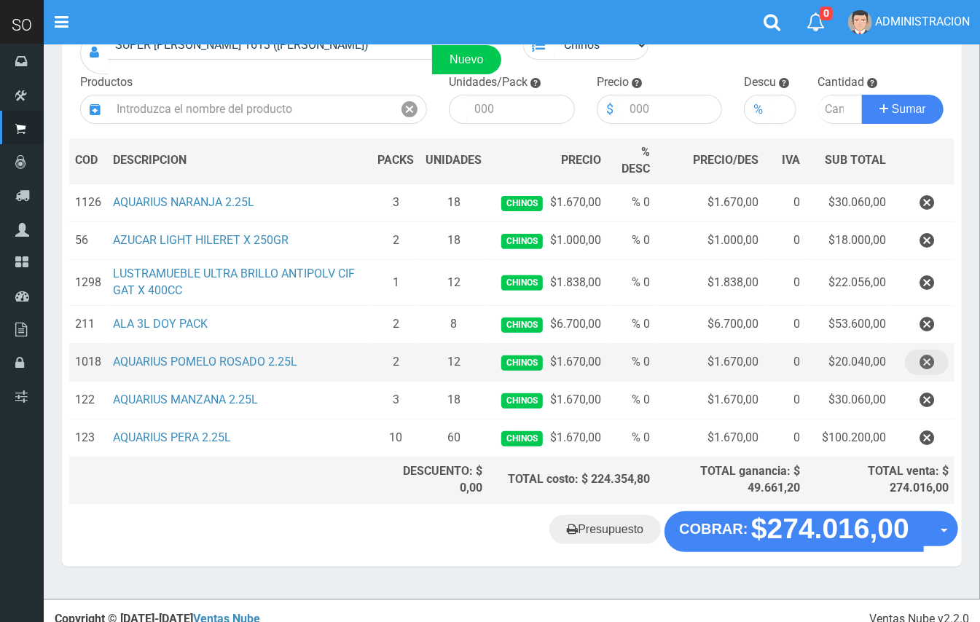
drag, startPoint x: 931, startPoint y: 365, endPoint x: 924, endPoint y: 361, distance: 8.1
click at [931, 364] on icon "button" at bounding box center [926, 363] width 15 height 26
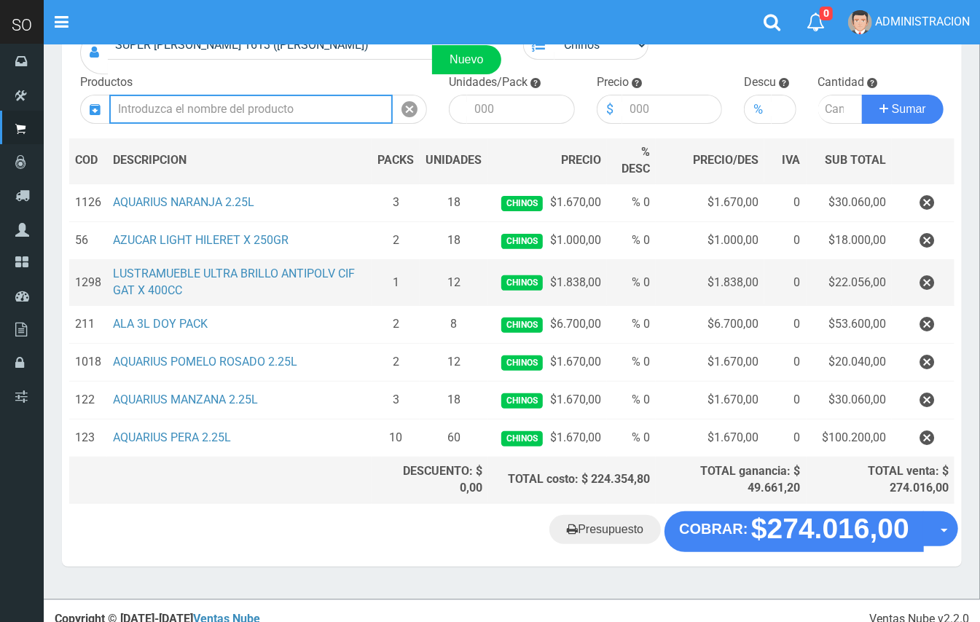
scroll to position [103, 0]
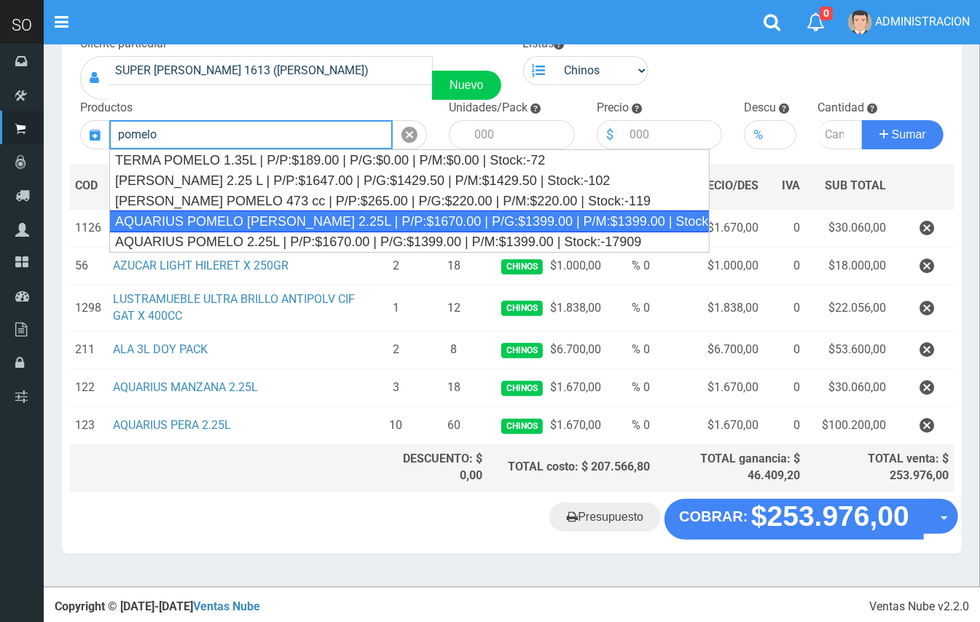
click at [356, 219] on div "AQUARIUS POMELO ROSADO 2.25L | P/P:$1670.00 | P/G:$1399.00 | P/M:$1399.00 | Sto…" at bounding box center [409, 222] width 600 height 22
type input "AQUARIUS POMELO ROSADO 2.25L | P/P:$1670.00 | P/G:$1399.00 | P/M:$1399.00 | Sto…"
type input "6"
type input "1670.00"
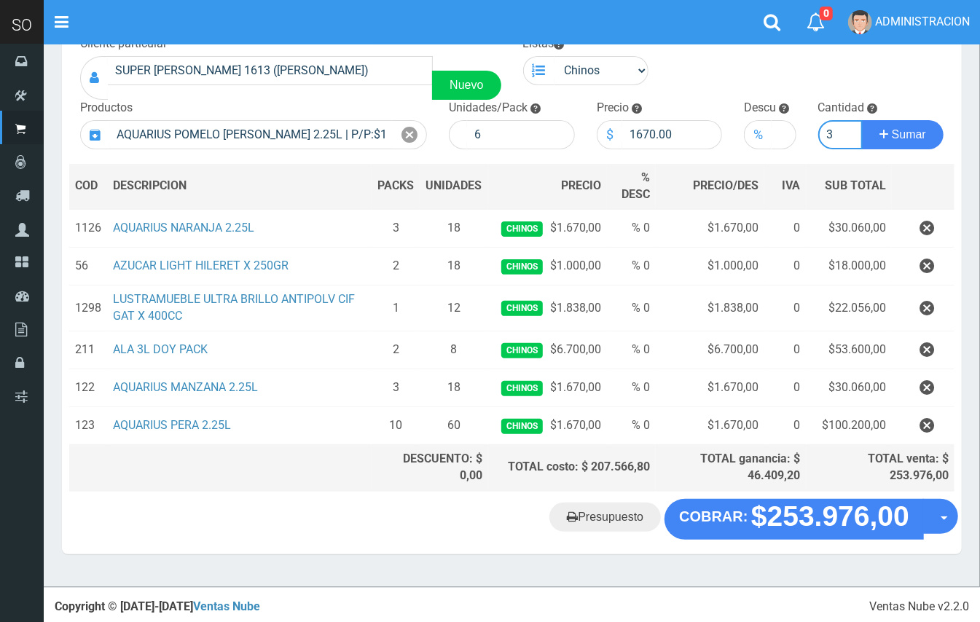
type input "3"
click at [862, 120] on button "Sumar" at bounding box center [903, 134] width 82 height 29
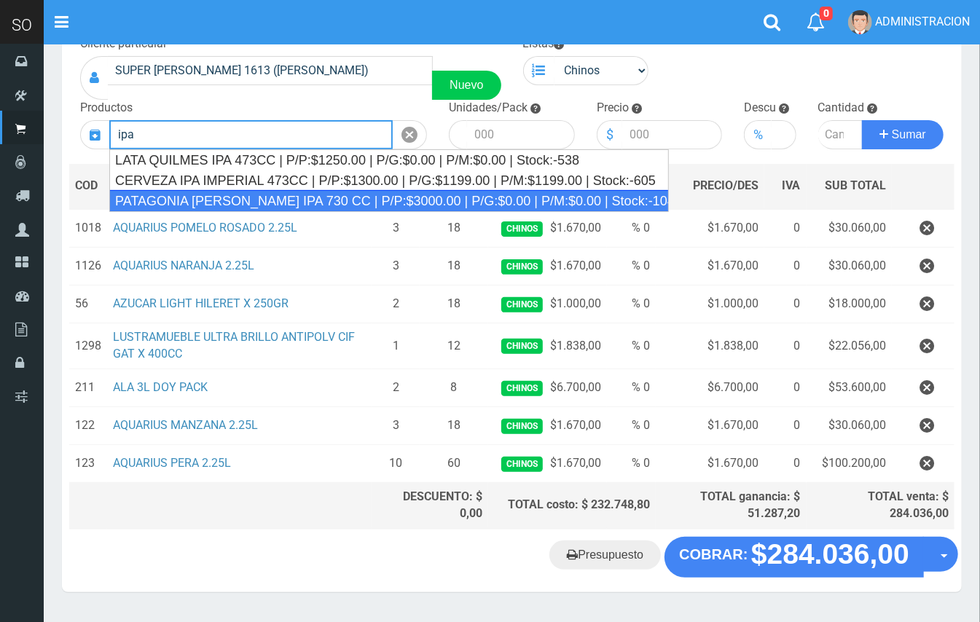
click at [310, 199] on div "PATAGONIA VERA IPA 730 CC | P/P:$3000.00 | P/G:$0.00 | P/M:$0.00 | Stock:-1046" at bounding box center [389, 201] width 560 height 22
type input "PATAGONIA VERA IPA 730 CC | P/P:$3000.00 | P/G:$0.00 | P/M:$0.00 | Stock:-1046"
type input "6"
type input "3000.00"
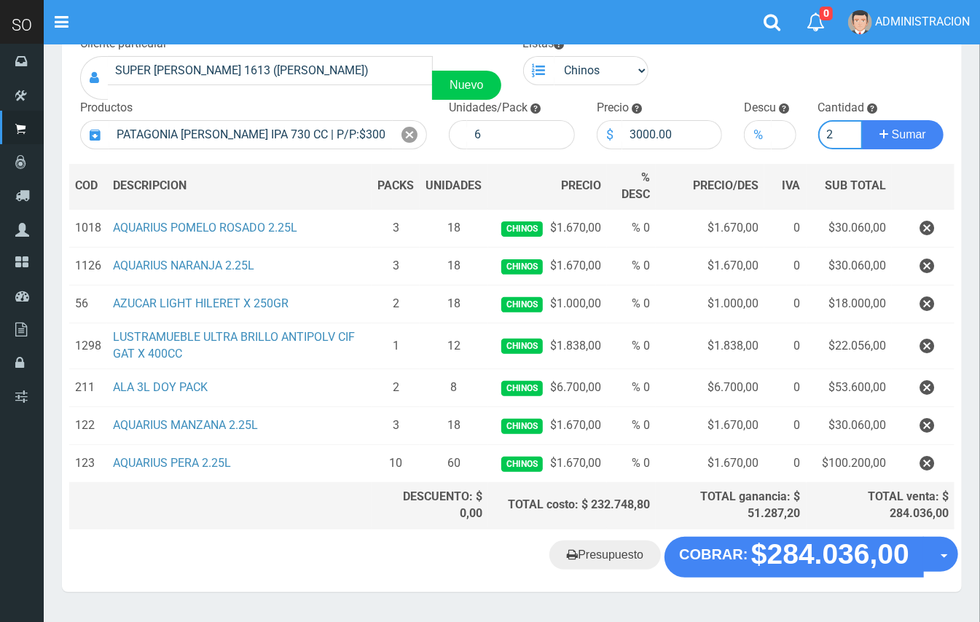
type input "2"
click at [862, 120] on button "Sumar" at bounding box center [903, 134] width 82 height 29
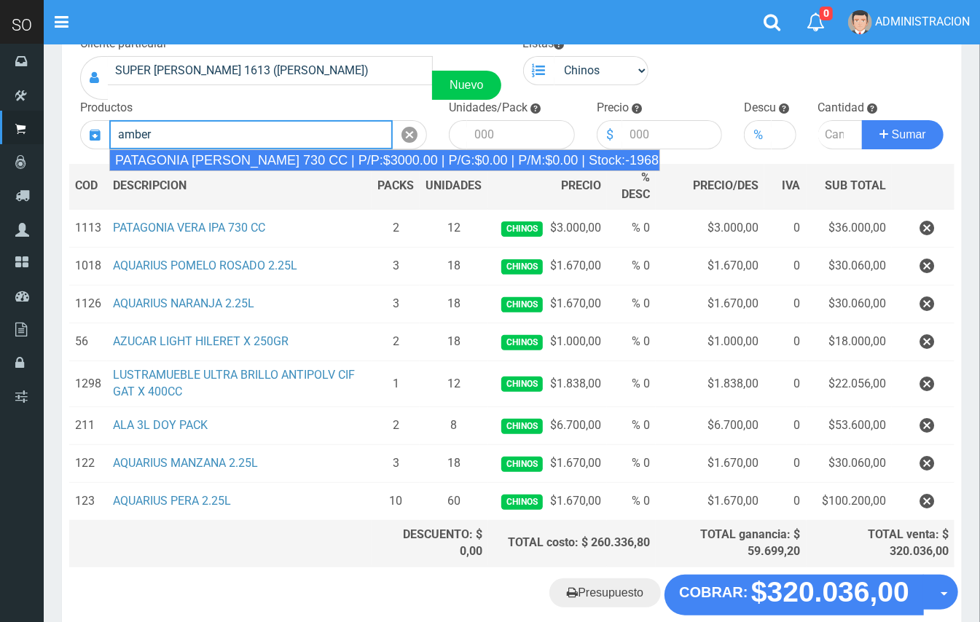
drag, startPoint x: 391, startPoint y: 155, endPoint x: 407, endPoint y: 156, distance: 15.3
click at [392, 155] on div "PATAGONIA AMBER LAGER 730 CC | P/P:$3000.00 | P/G:$0.00 | P/M:$0.00 | Stock:-19…" at bounding box center [384, 160] width 551 height 22
type input "PATAGONIA AMBER LAGER 730 CC | P/P:$3000.00 | P/G:$0.00 | P/M:$0.00 | Stock:-19…"
type input "6"
type input "3000.00"
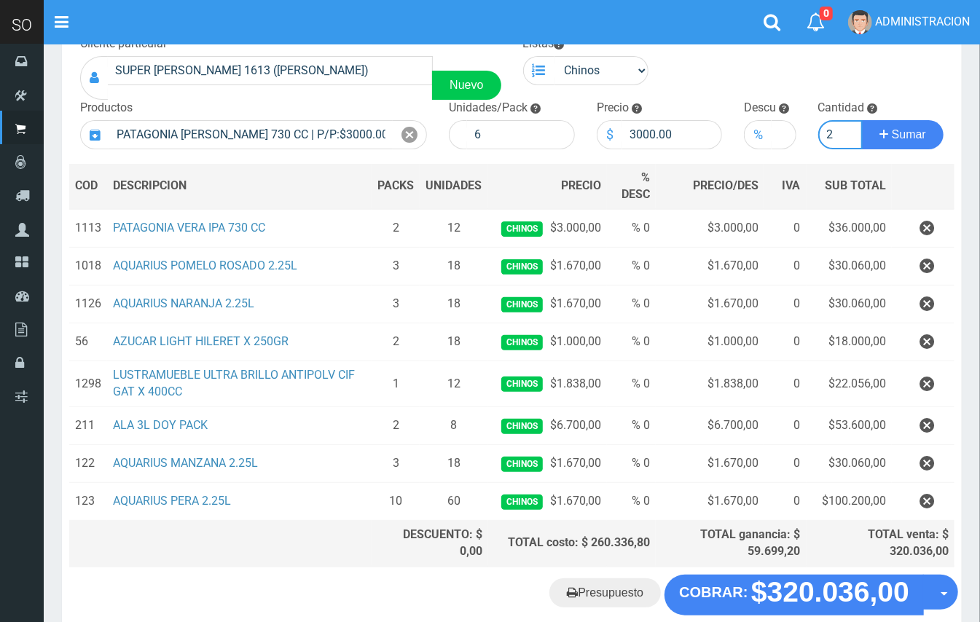
type input "2"
click at [862, 120] on button "Sumar" at bounding box center [903, 134] width 82 height 29
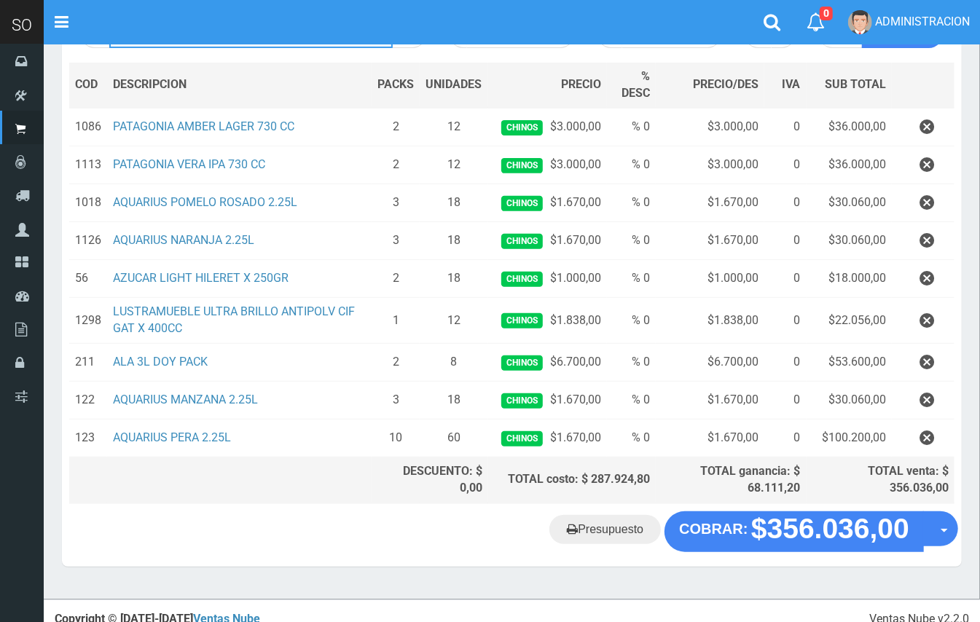
scroll to position [217, 0]
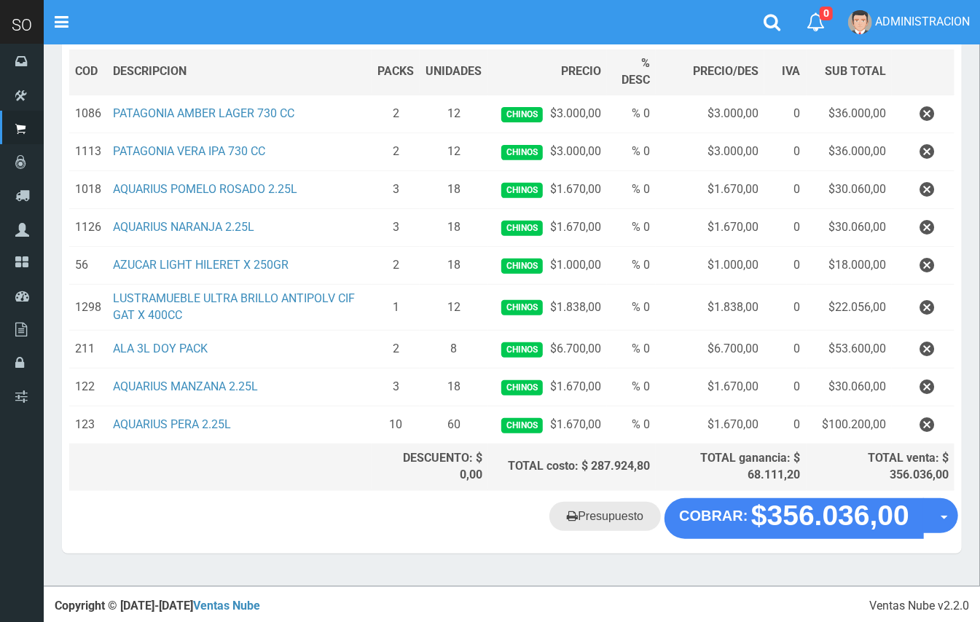
click at [632, 522] on link "Presupuesto" at bounding box center [604, 516] width 111 height 29
